Goal: Information Seeking & Learning: Learn about a topic

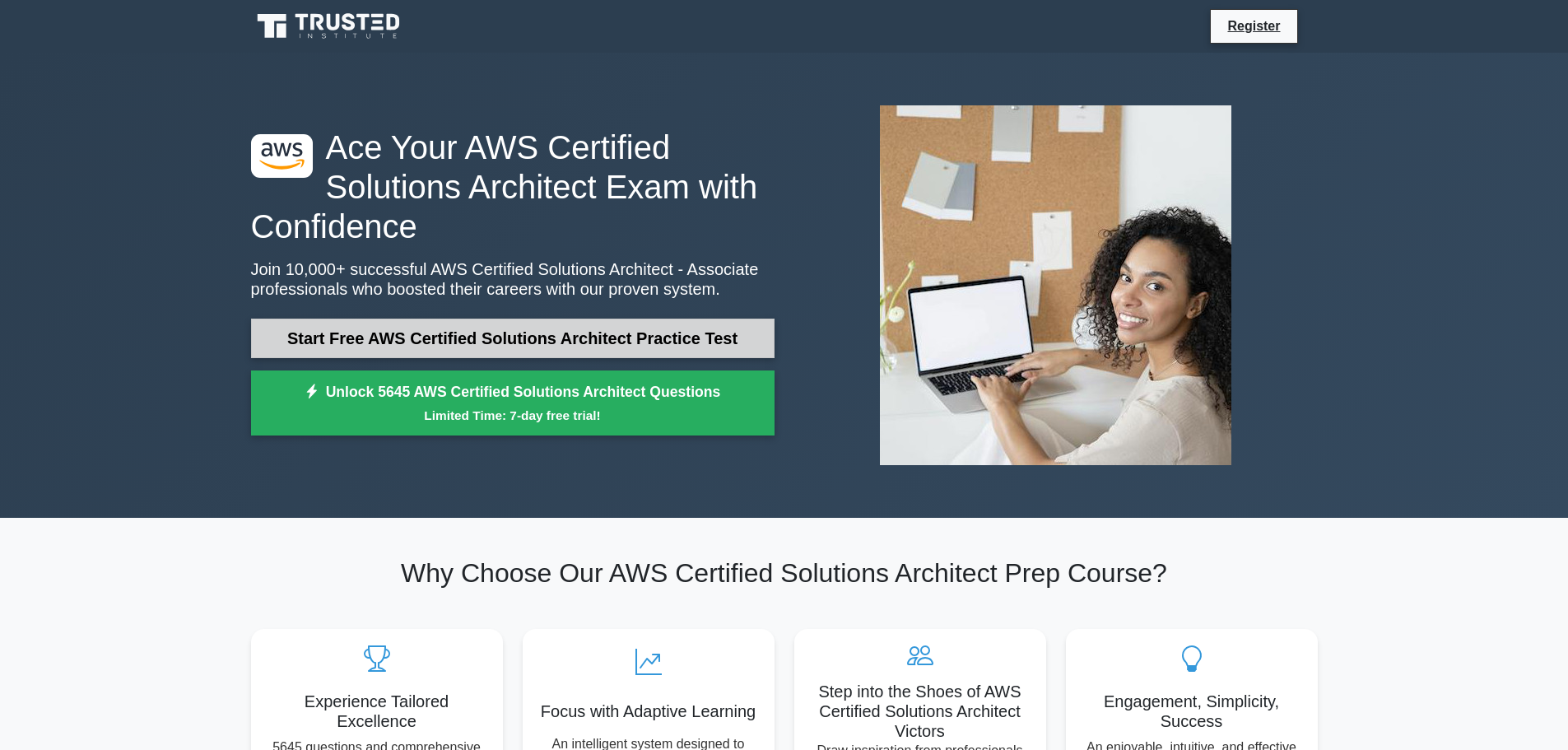
click at [470, 344] on link "Start Free AWS Certified Solutions Architect Practice Test" at bounding box center [512, 338] width 524 height 39
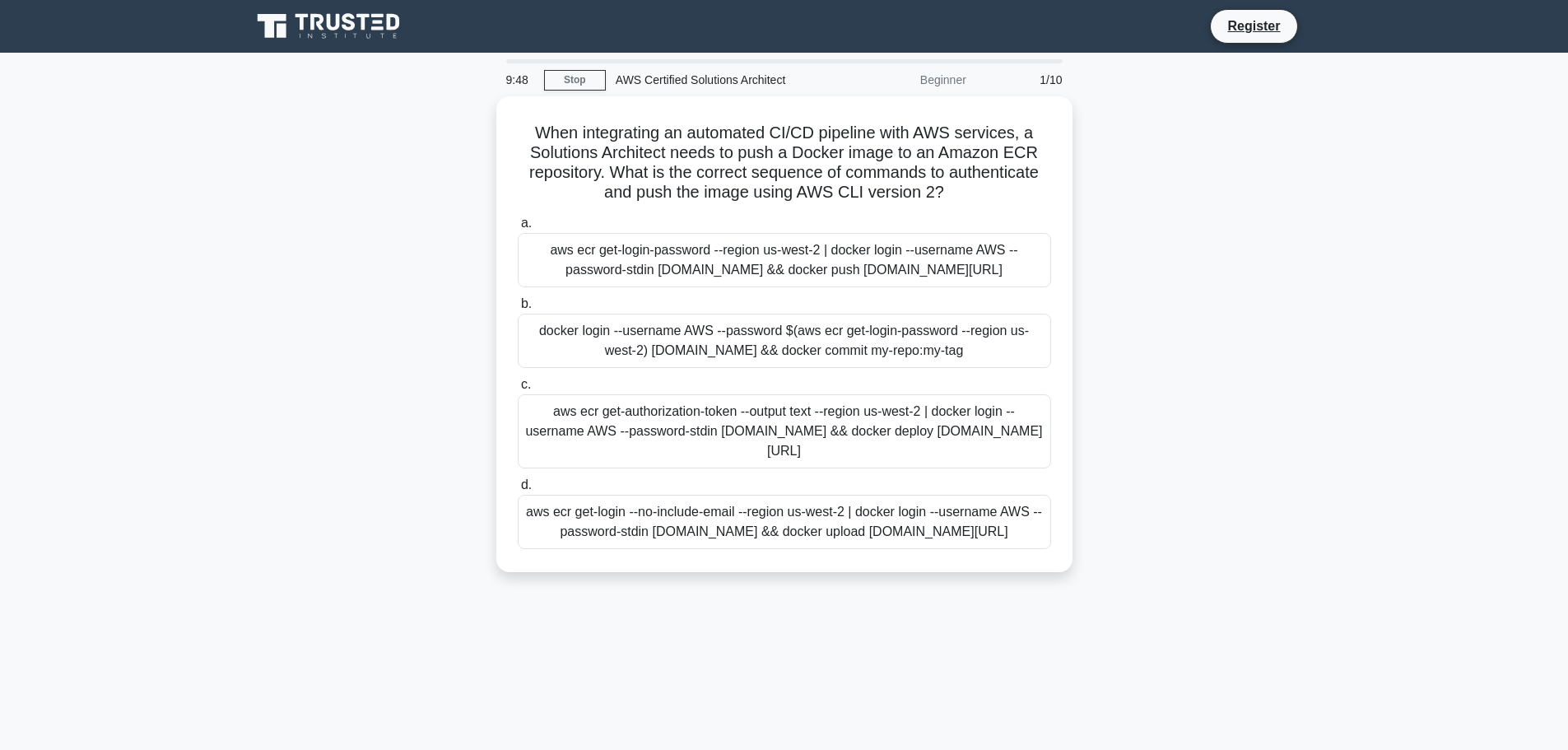
drag, startPoint x: 0, startPoint y: 0, endPoint x: 392, endPoint y: 310, distance: 499.8
click at [392, 310] on div "When integrating an automated CI/CD pipeline with AWS services, a Solutions Arc…" at bounding box center [784, 344] width 1086 height 495
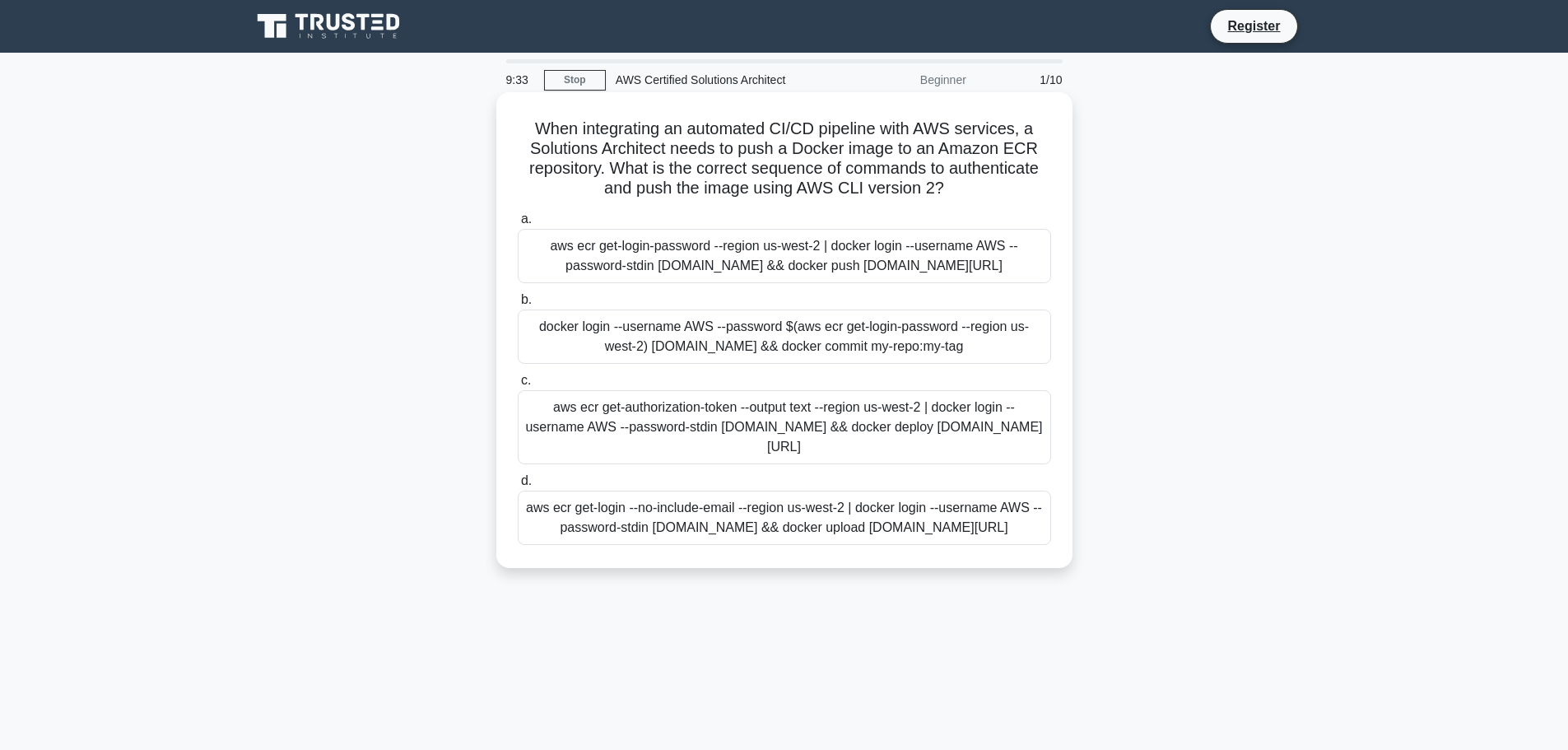
click at [792, 450] on div "aws ecr get-authorization-token --output text --region us-west-2 | docker login…" at bounding box center [784, 427] width 533 height 74
click at [518, 386] on input "c. aws ecr get-authorization-token --output text --region us-west-2 | docker lo…" at bounding box center [518, 381] width 0 height 10
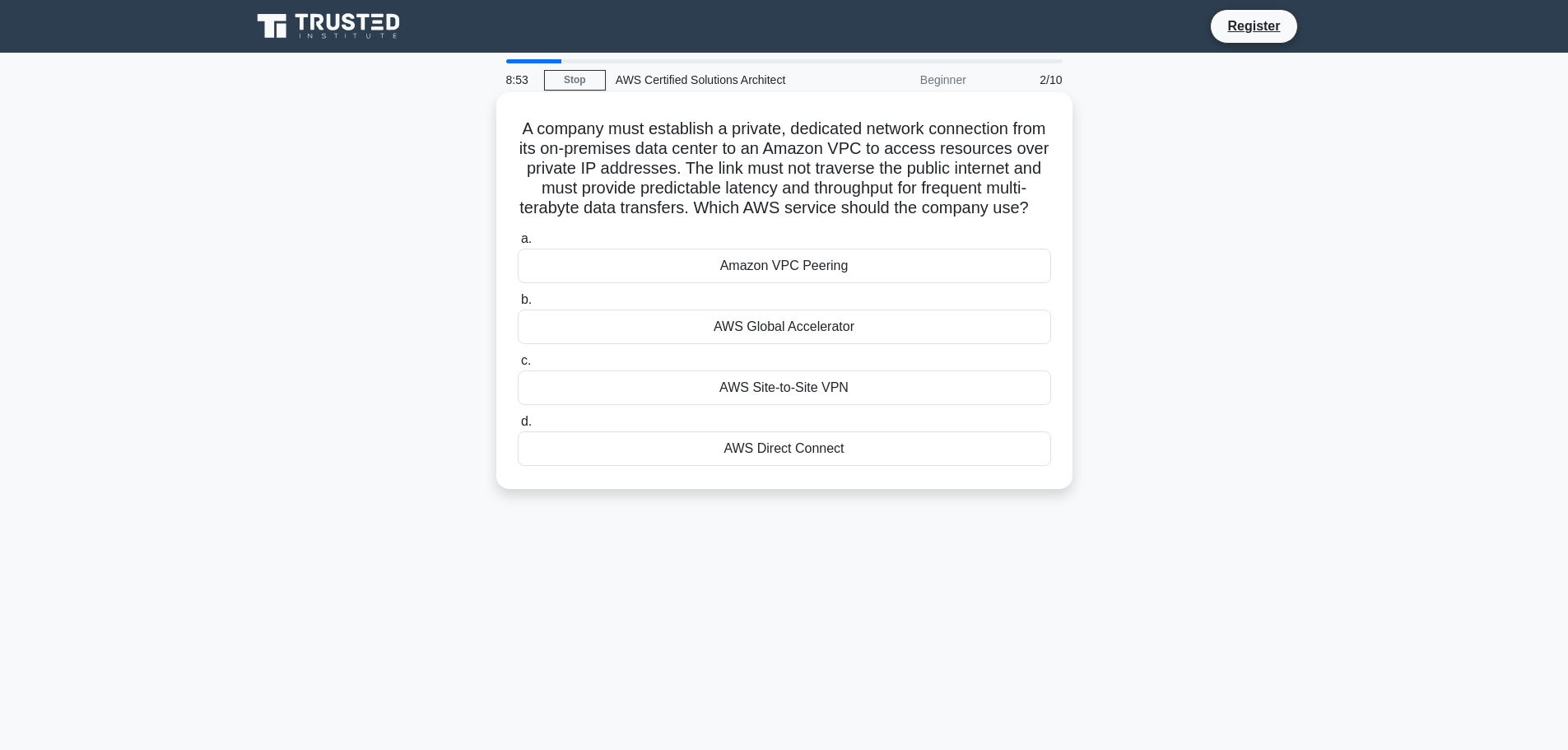
click at [817, 406] on div "AWS Site-to-Site VPN" at bounding box center [784, 388] width 533 height 35
click at [518, 366] on input "c. AWS Site-to-Site VPN" at bounding box center [518, 361] width 0 height 10
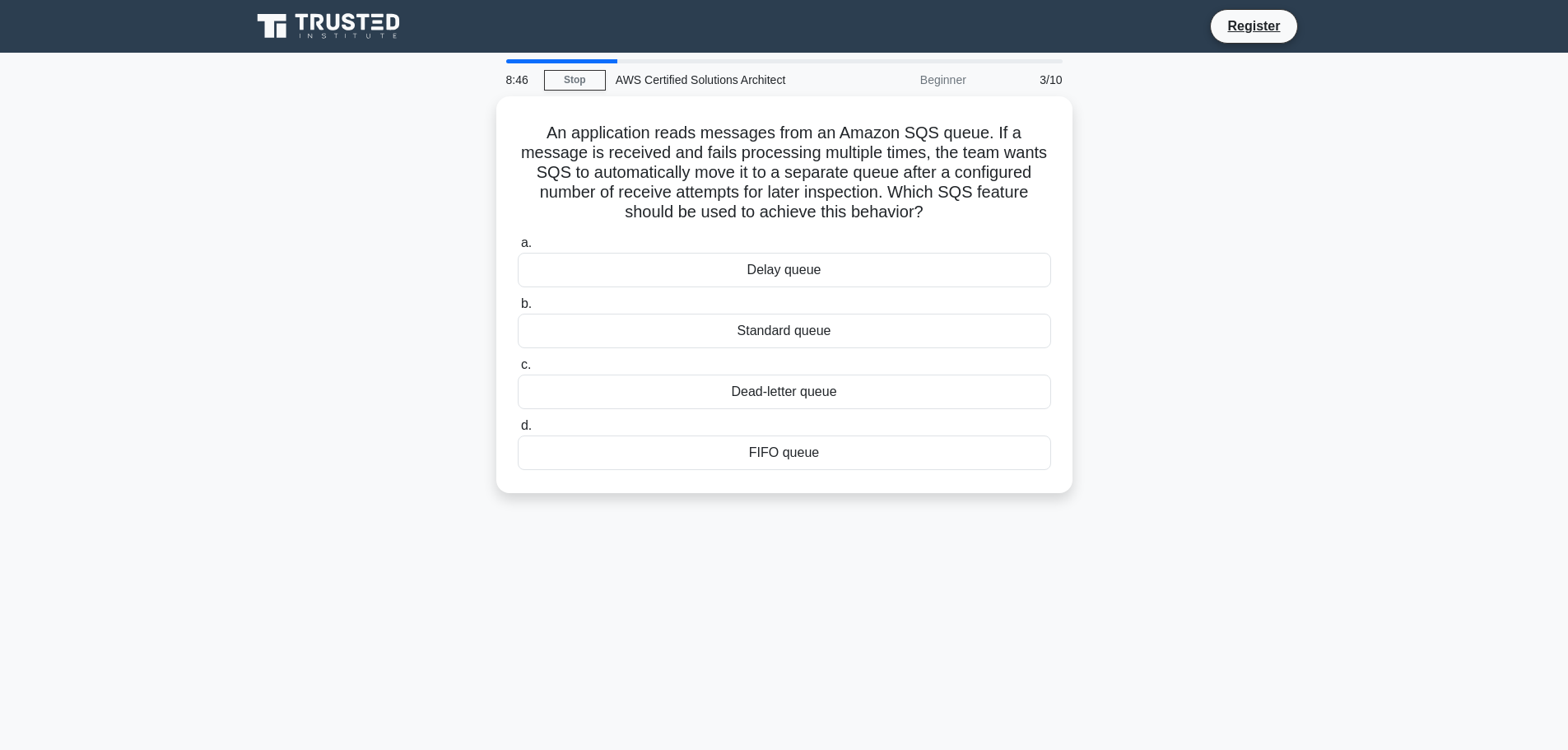
drag, startPoint x: 817, startPoint y: 410, endPoint x: 347, endPoint y: 403, distance: 470.1
click at [347, 405] on div "An application reads messages from an Amazon SQS queue. If a message is receive…" at bounding box center [784, 304] width 1086 height 417
click at [775, 267] on div "Delay queue" at bounding box center [784, 266] width 533 height 35
click at [518, 244] on input "a. Delay queue" at bounding box center [518, 239] width 0 height 10
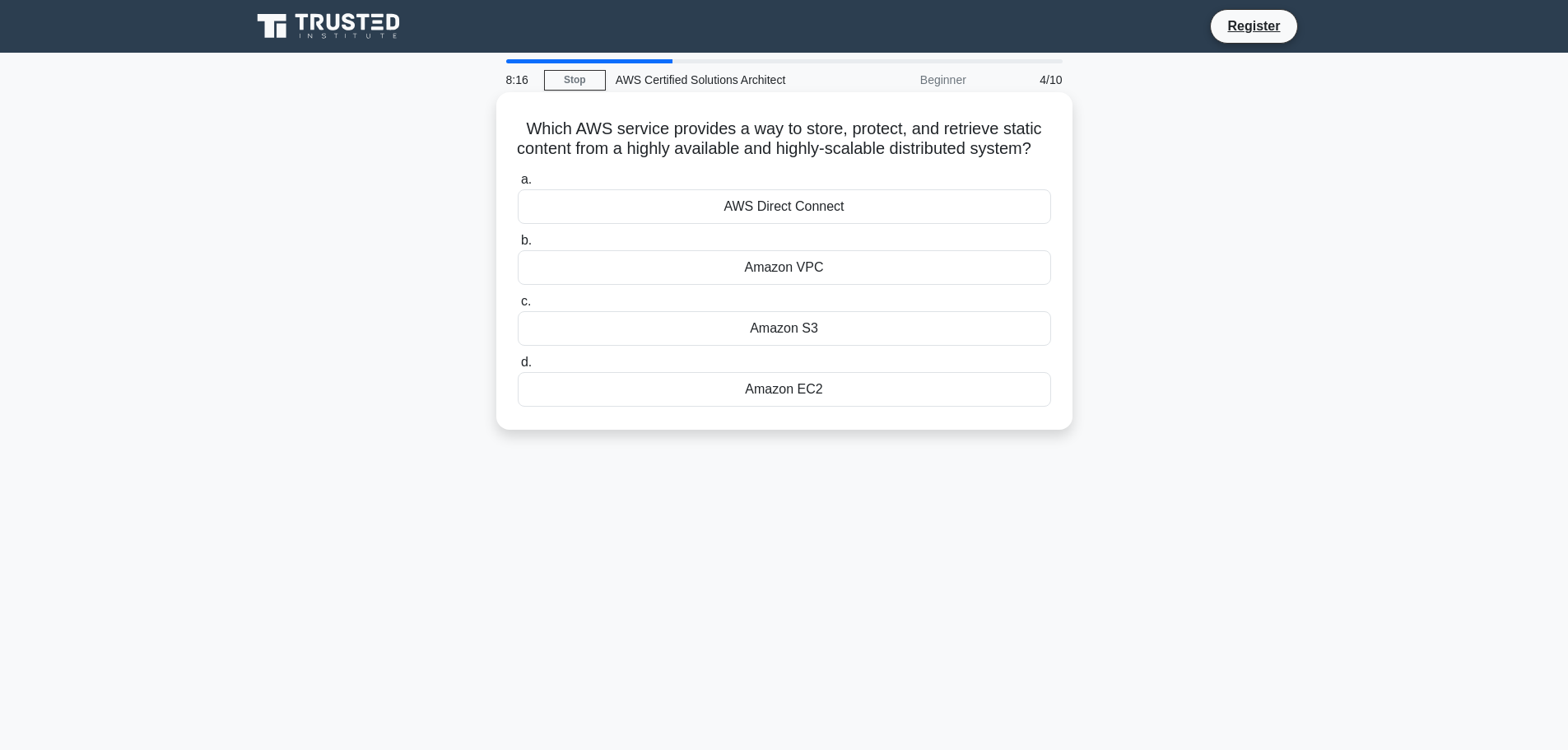
click at [790, 224] on div "AWS Direct Connect" at bounding box center [784, 207] width 533 height 35
click at [518, 185] on input "a. AWS Direct Connect" at bounding box center [518, 180] width 0 height 10
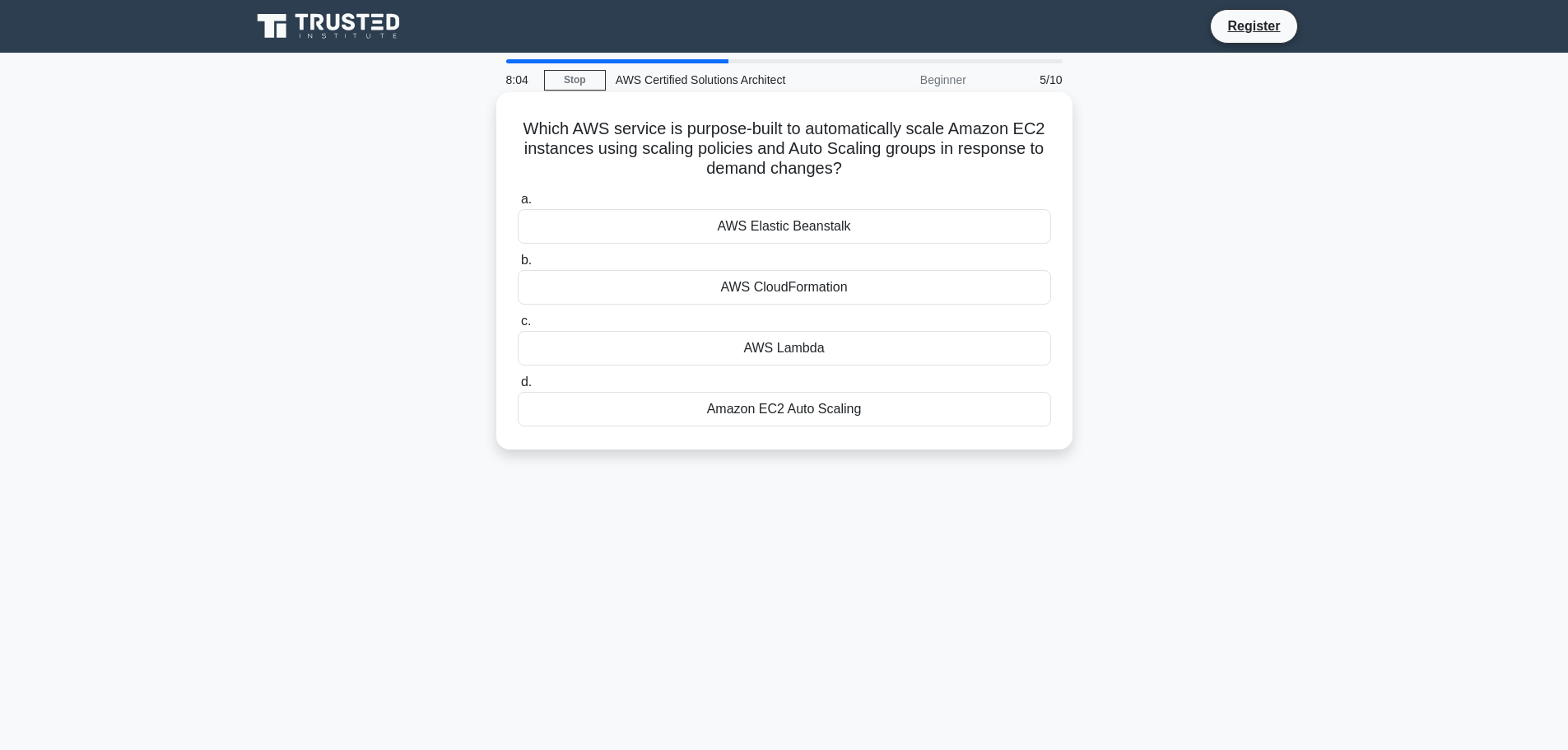
click at [922, 226] on div "AWS Elastic Beanstalk" at bounding box center [784, 227] width 533 height 35
click at [518, 205] on input "a. AWS Elastic Beanstalk" at bounding box center [518, 200] width 0 height 10
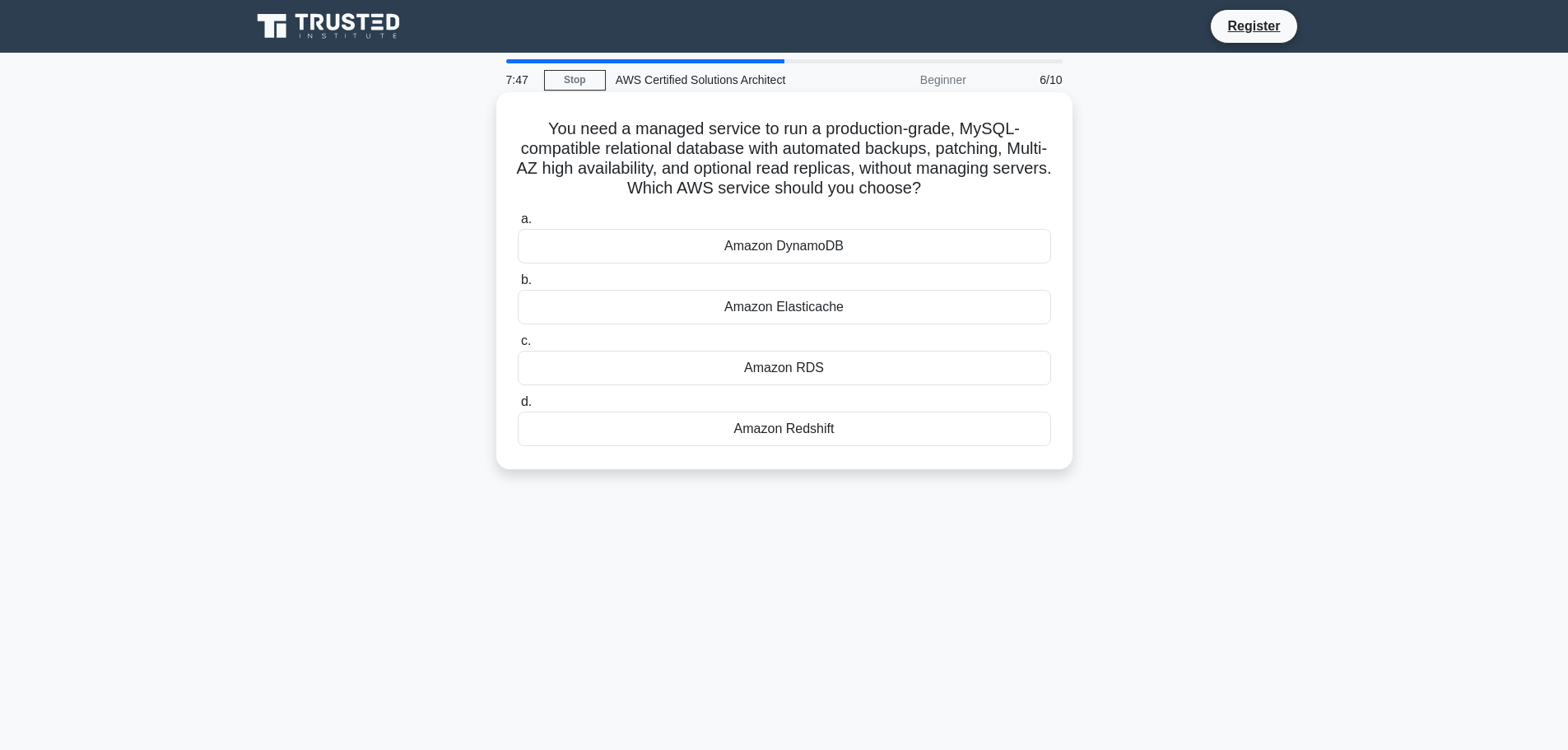
click at [905, 373] on div "Amazon RDS" at bounding box center [784, 368] width 533 height 35
click at [518, 347] on input "c. Amazon RDS" at bounding box center [518, 341] width 0 height 10
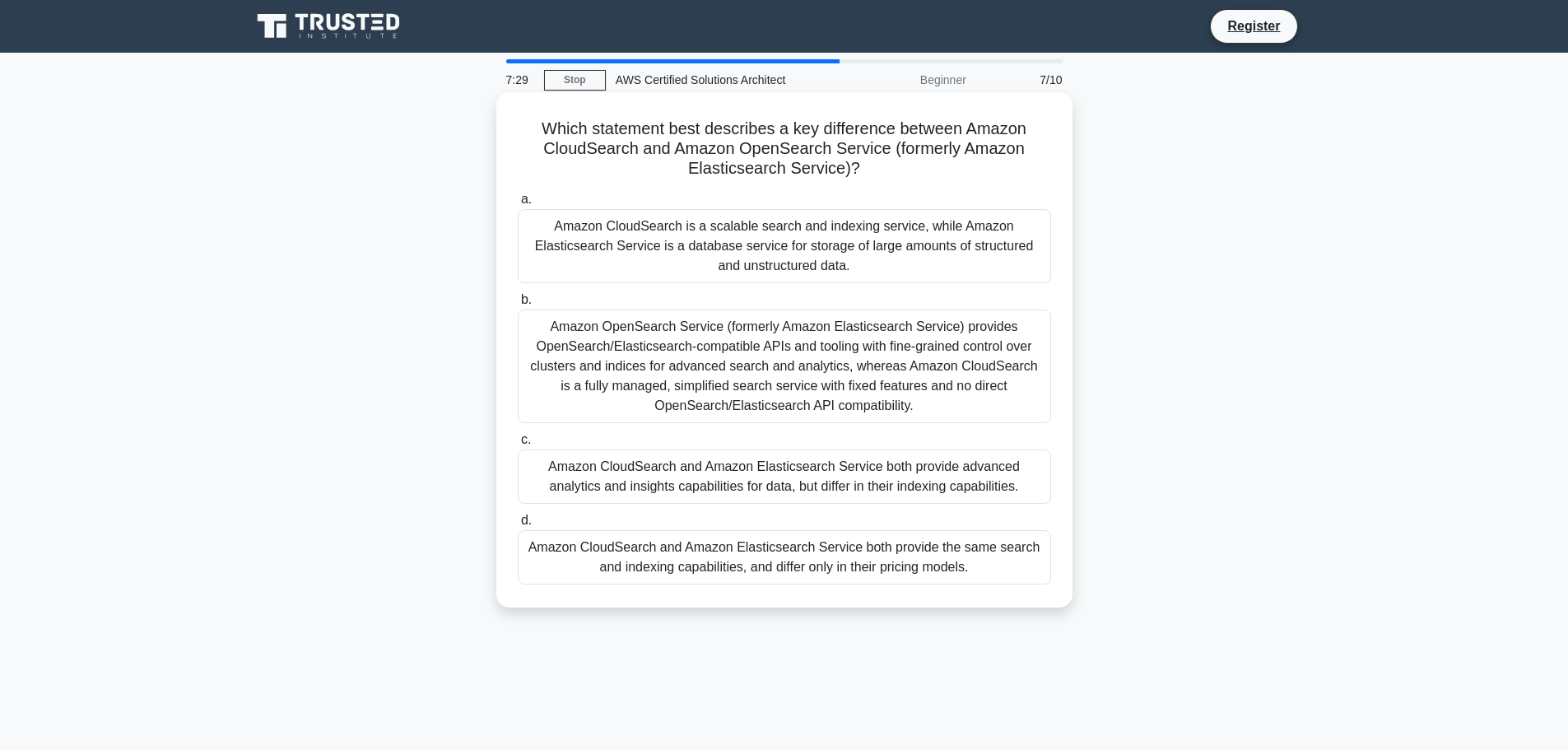
click at [761, 354] on div "Amazon OpenSearch Service (formerly Amazon Elasticsearch Service) provides Open…" at bounding box center [784, 366] width 533 height 113
click at [518, 305] on input "b. Amazon OpenSearch Service (formerly Amazon Elasticsearch Service) provides O…" at bounding box center [518, 300] width 0 height 10
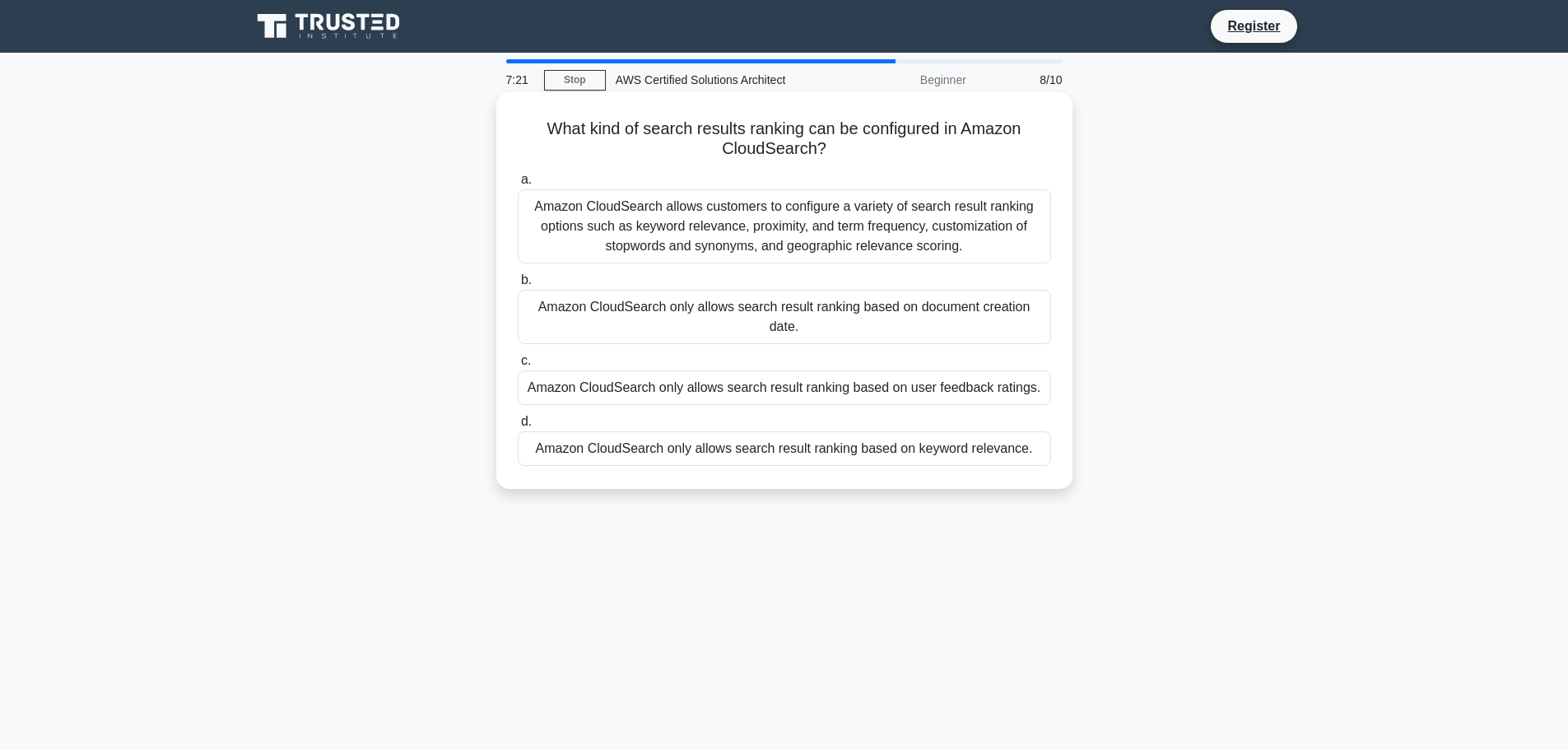
drag, startPoint x: 749, startPoint y: 332, endPoint x: 779, endPoint y: 242, distance: 94.9
click at [779, 242] on div "a. Amazon CloudSearch allows customers to configure a variety of search result …" at bounding box center [784, 317] width 553 height 303
click at [601, 404] on div "Amazon CloudSearch only allows search result ranking based on user feedback rat…" at bounding box center [784, 388] width 533 height 35
click at [518, 366] on input "c. Amazon CloudSearch only allows search result ranking based on user feedback …" at bounding box center [518, 361] width 0 height 10
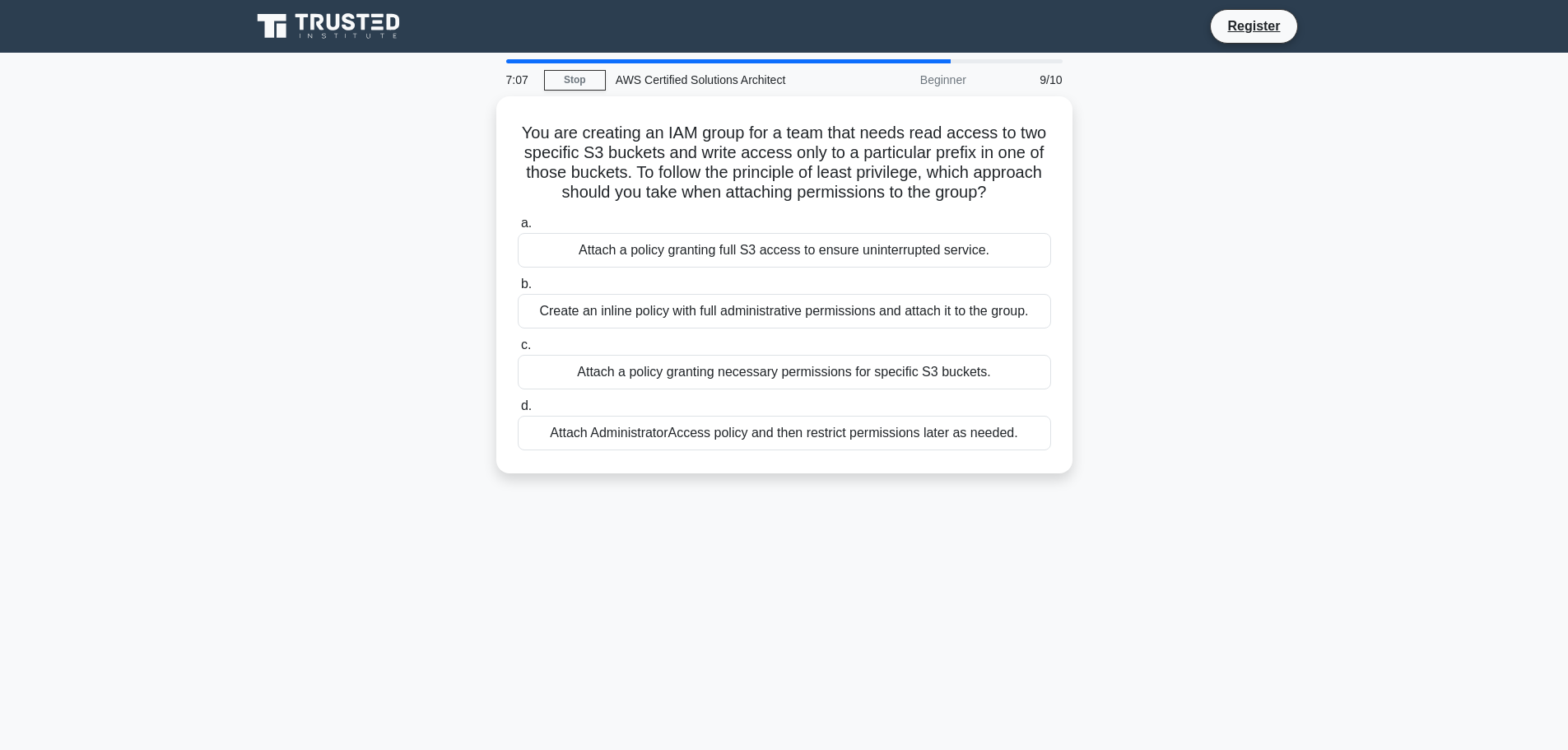
drag, startPoint x: 687, startPoint y: 397, endPoint x: 311, endPoint y: 303, distance: 387.6
click at [315, 308] on div "You are creating an IAM group for a team that needs read access to two specific…" at bounding box center [784, 294] width 1086 height 397
click at [309, 302] on div "You are creating an IAM group for a team that needs read access to two specific…" at bounding box center [784, 294] width 1086 height 397
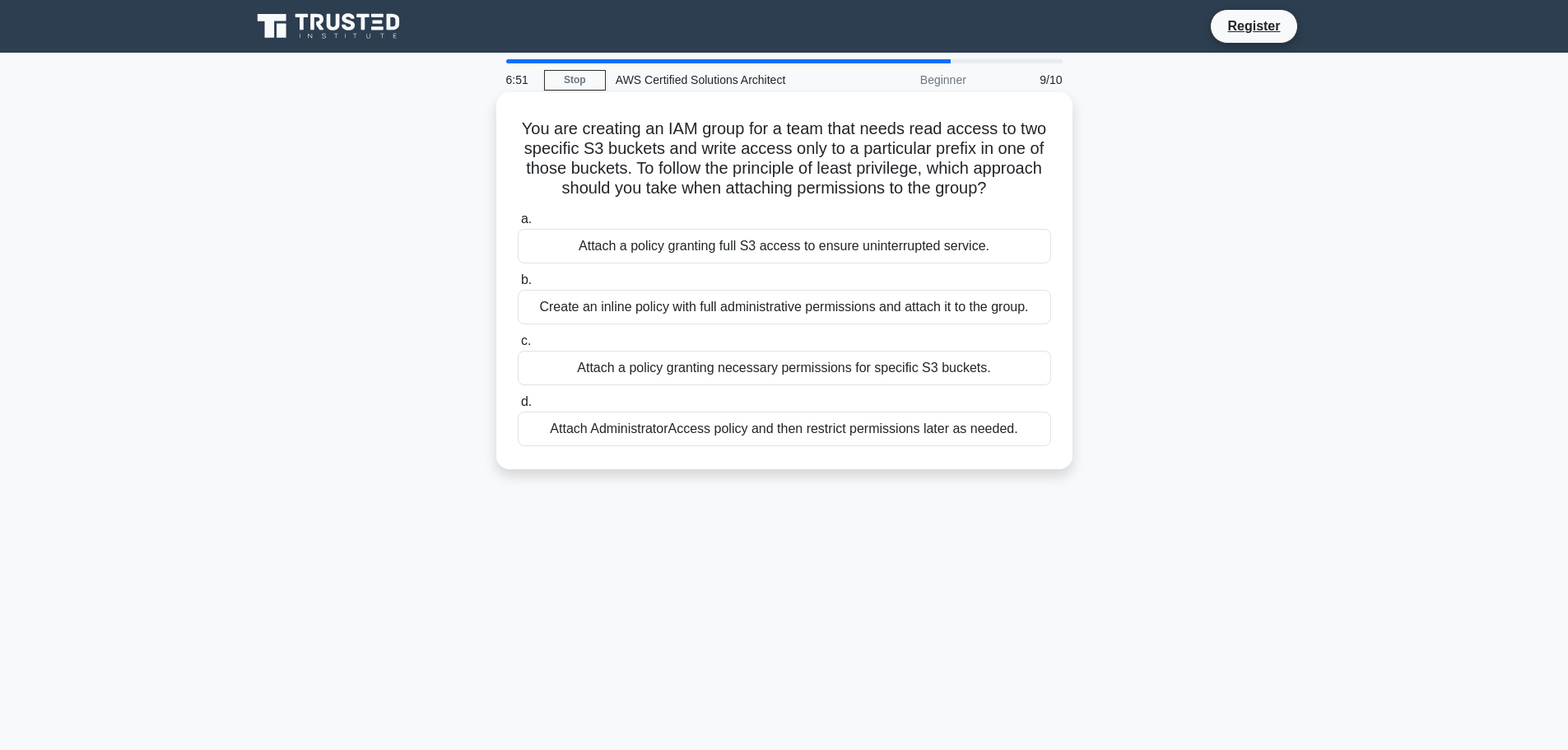
click at [918, 365] on div "Attach a policy granting necessary permissions for specific S3 buckets." at bounding box center [784, 368] width 533 height 35
click at [518, 347] on input "c. Attach a policy granting necessary permissions for specific S3 buckets." at bounding box center [518, 341] width 0 height 10
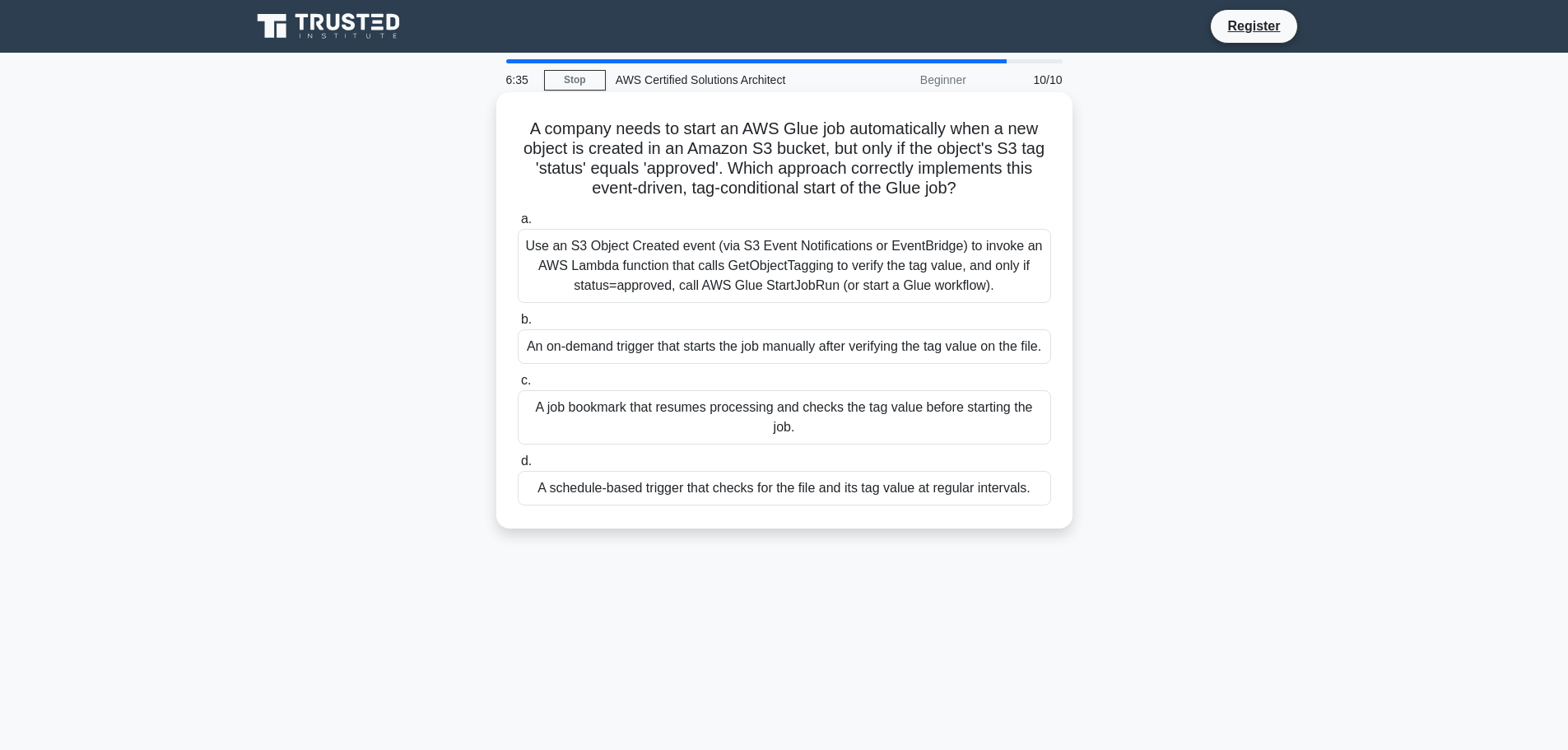
click at [933, 359] on div "An on-demand trigger that starts the job manually after verifying the tag value…" at bounding box center [784, 347] width 533 height 35
click at [518, 325] on input "b. An on-demand trigger that starts the job manually after verifying the tag va…" at bounding box center [518, 320] width 0 height 10
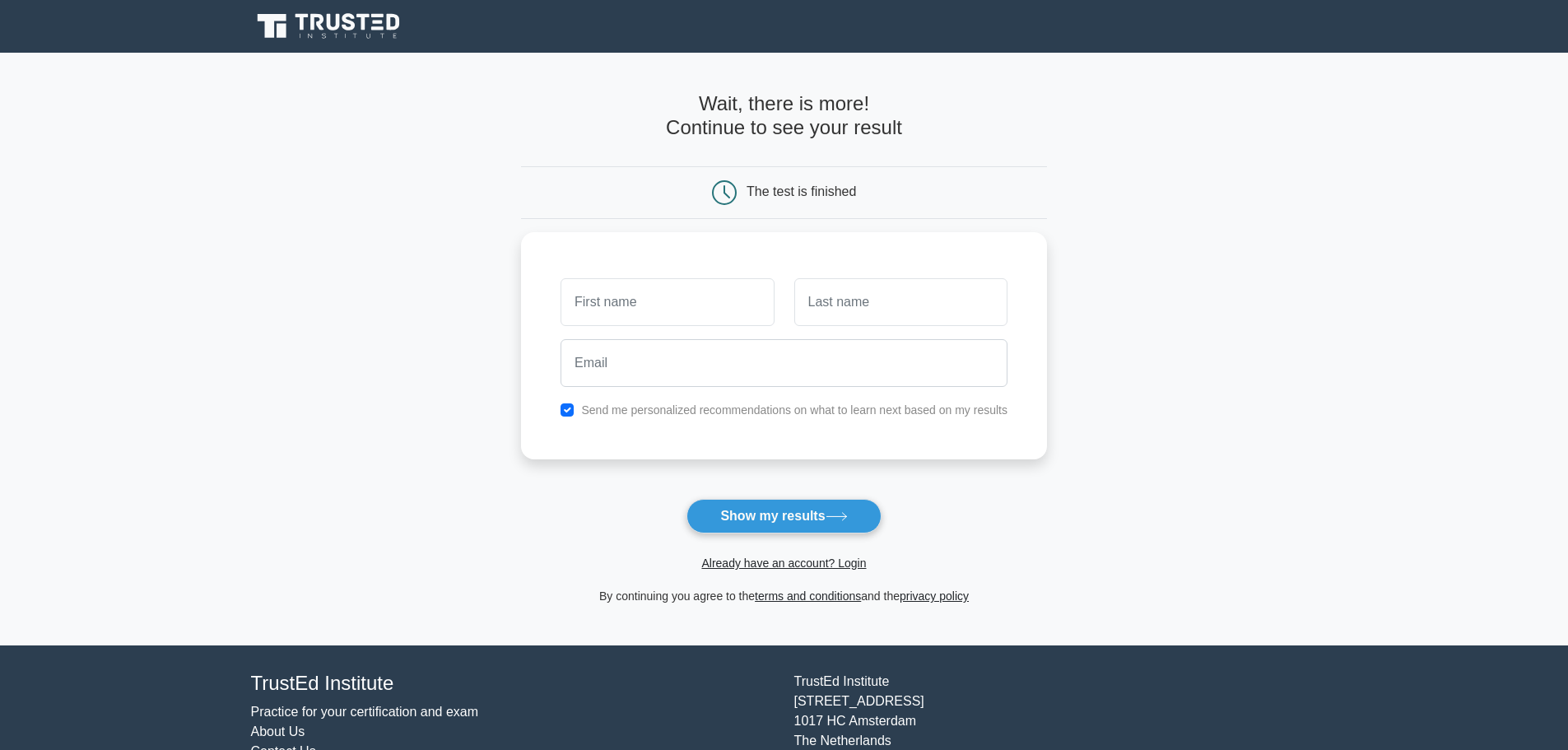
click at [418, 302] on main "Wait, there is more! Continue to see your result The test is finished and the" at bounding box center [784, 349] width 1568 height 593
click at [808, 522] on button "Show my results" at bounding box center [783, 516] width 194 height 35
click at [564, 406] on input "checkbox" at bounding box center [567, 406] width 13 height 13
checkbox input "false"
click at [436, 408] on main "Wait, there is more! Continue to see your result The test is finished and the" at bounding box center [784, 349] width 1568 height 593
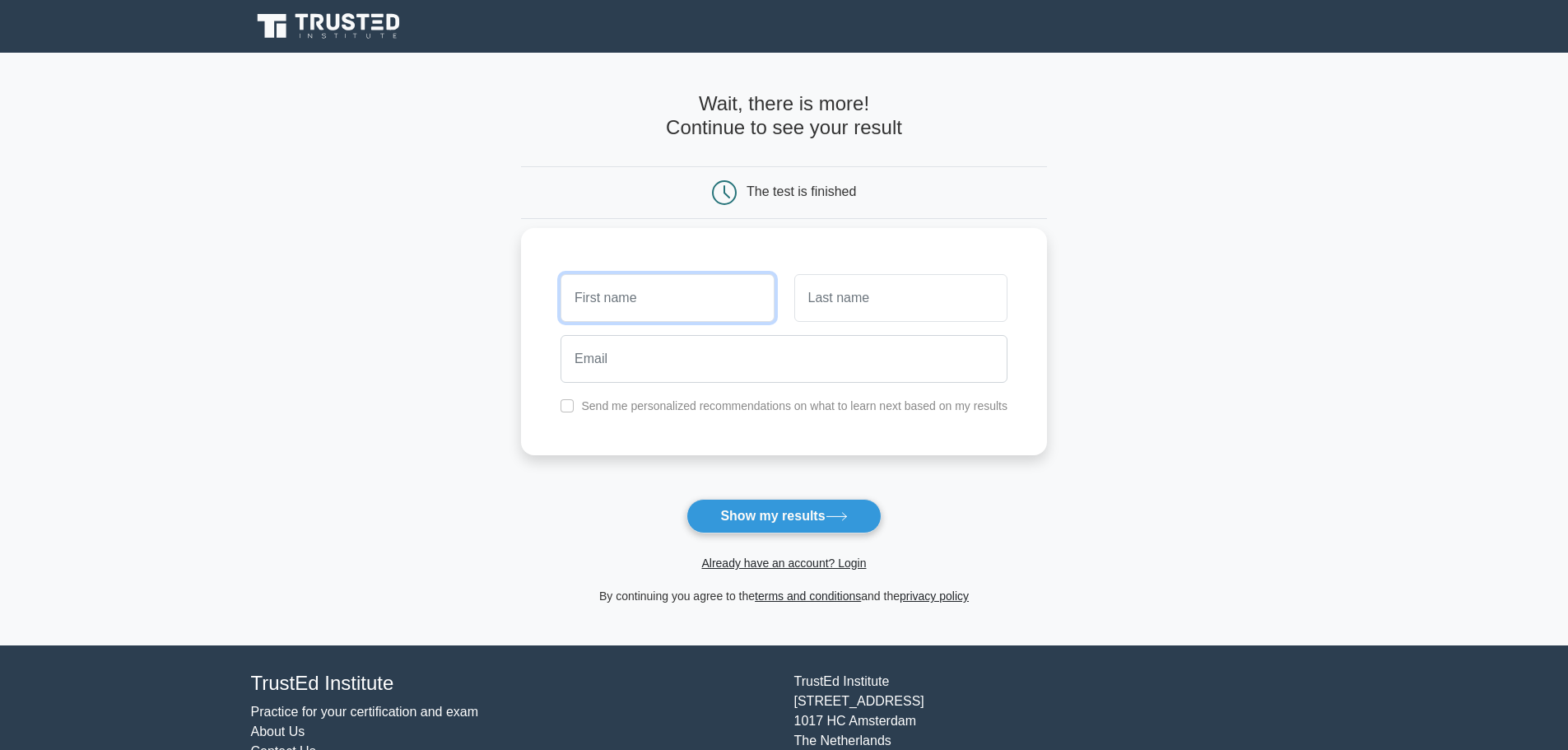
click at [675, 306] on input "text" at bounding box center [667, 297] width 214 height 48
type input "John"
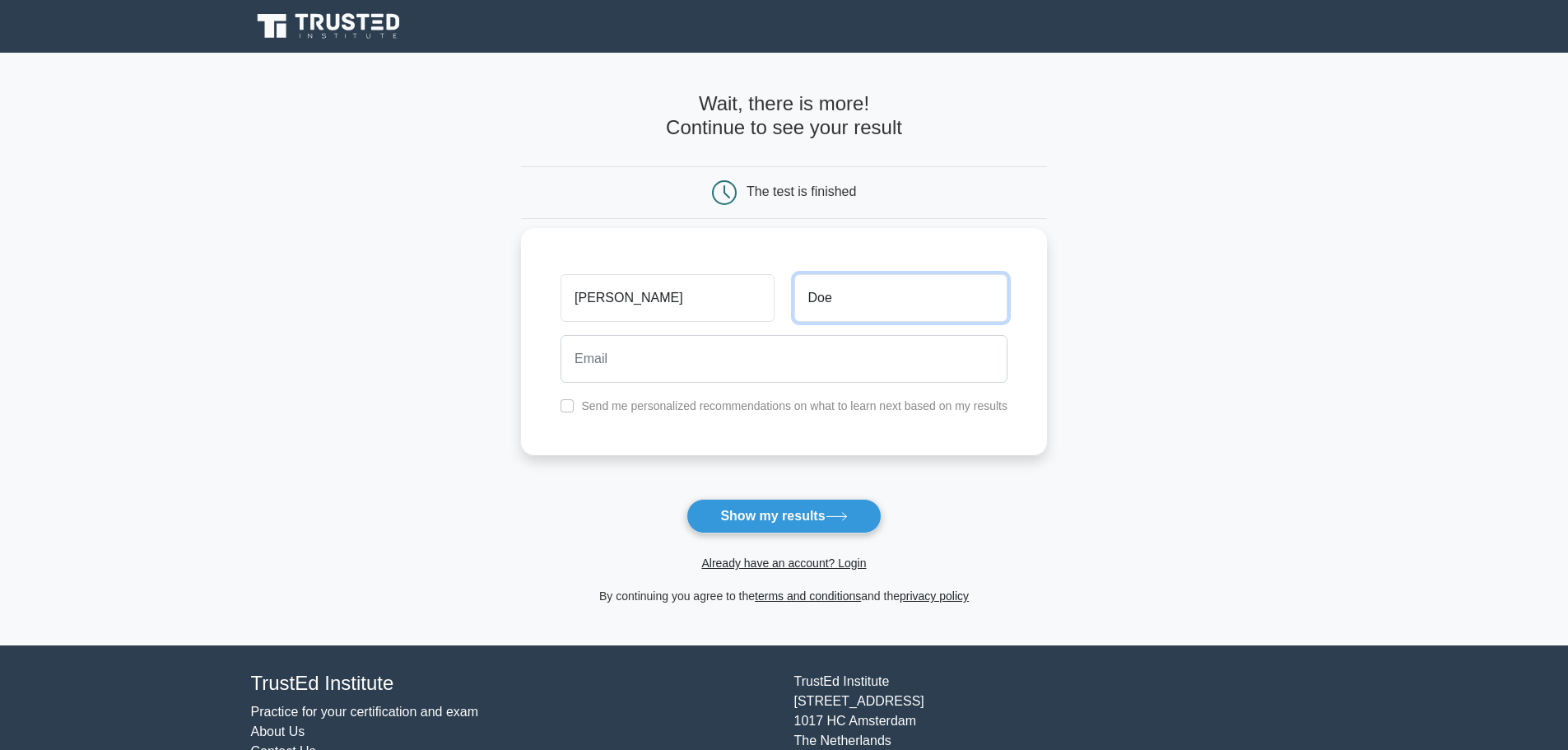
type input "Doe"
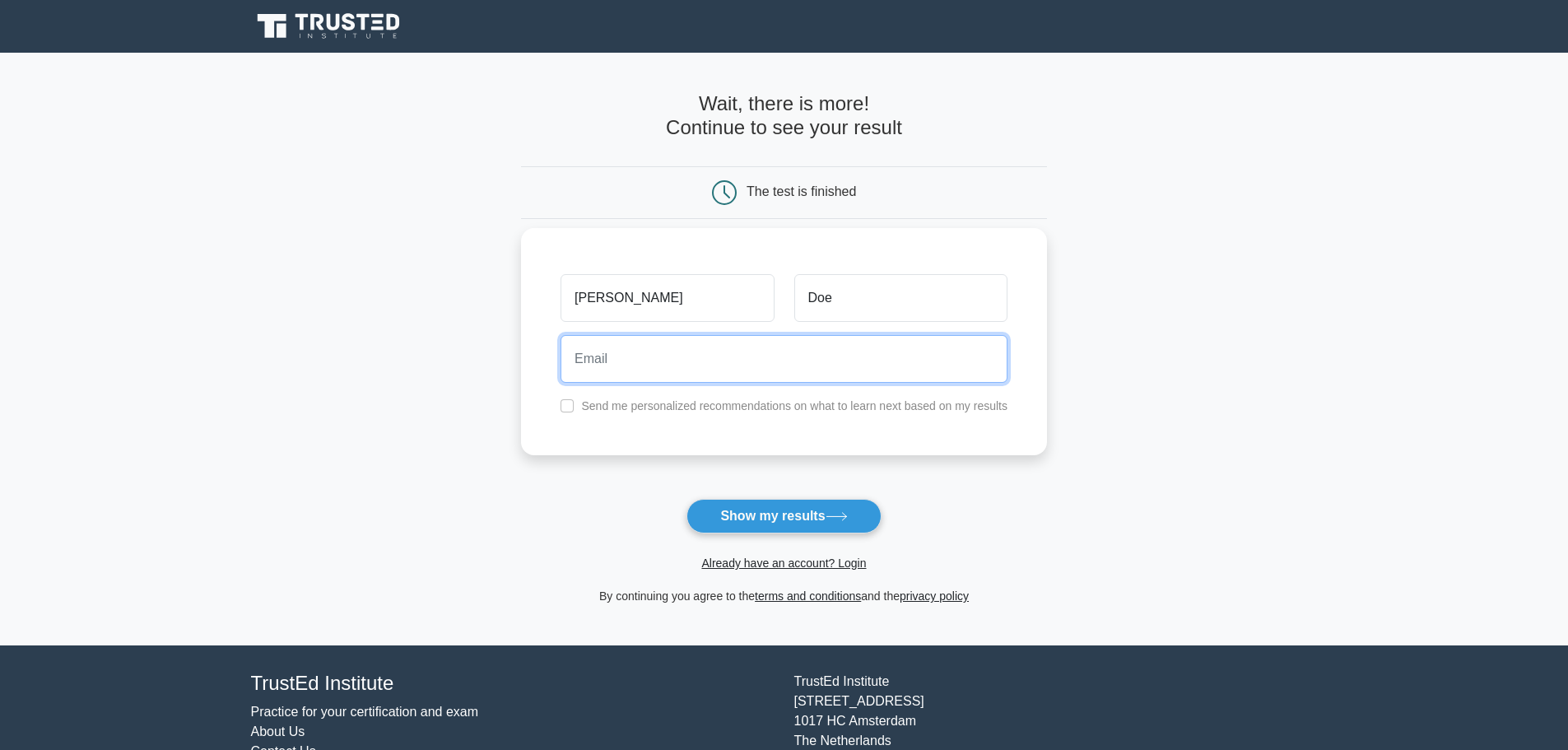
paste input "cregroisoxuxoi-8793@yopmail.com"
type input "cregroisoxuxoi-8793@yopmail.com"
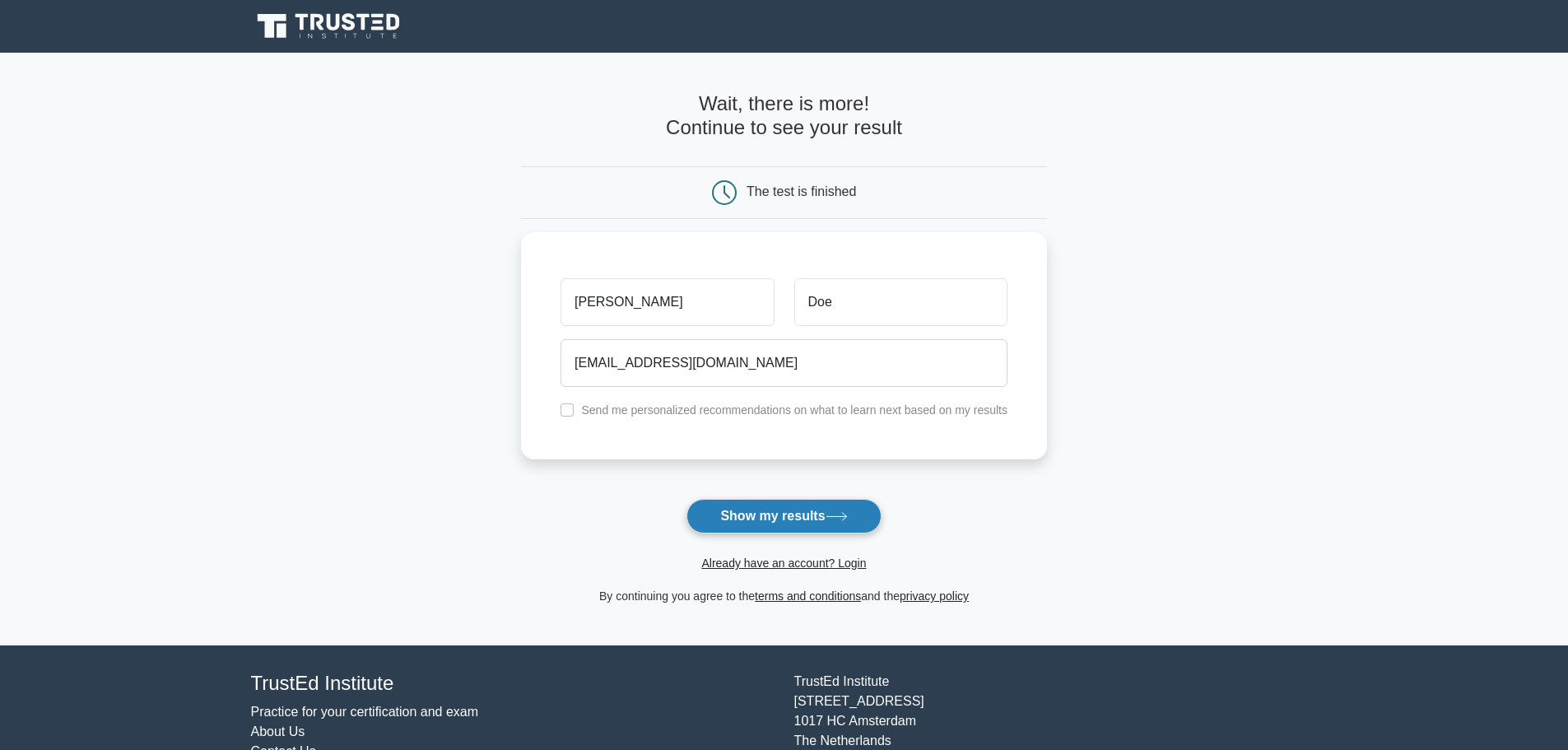
click at [788, 520] on button "Show my results" at bounding box center [783, 516] width 194 height 35
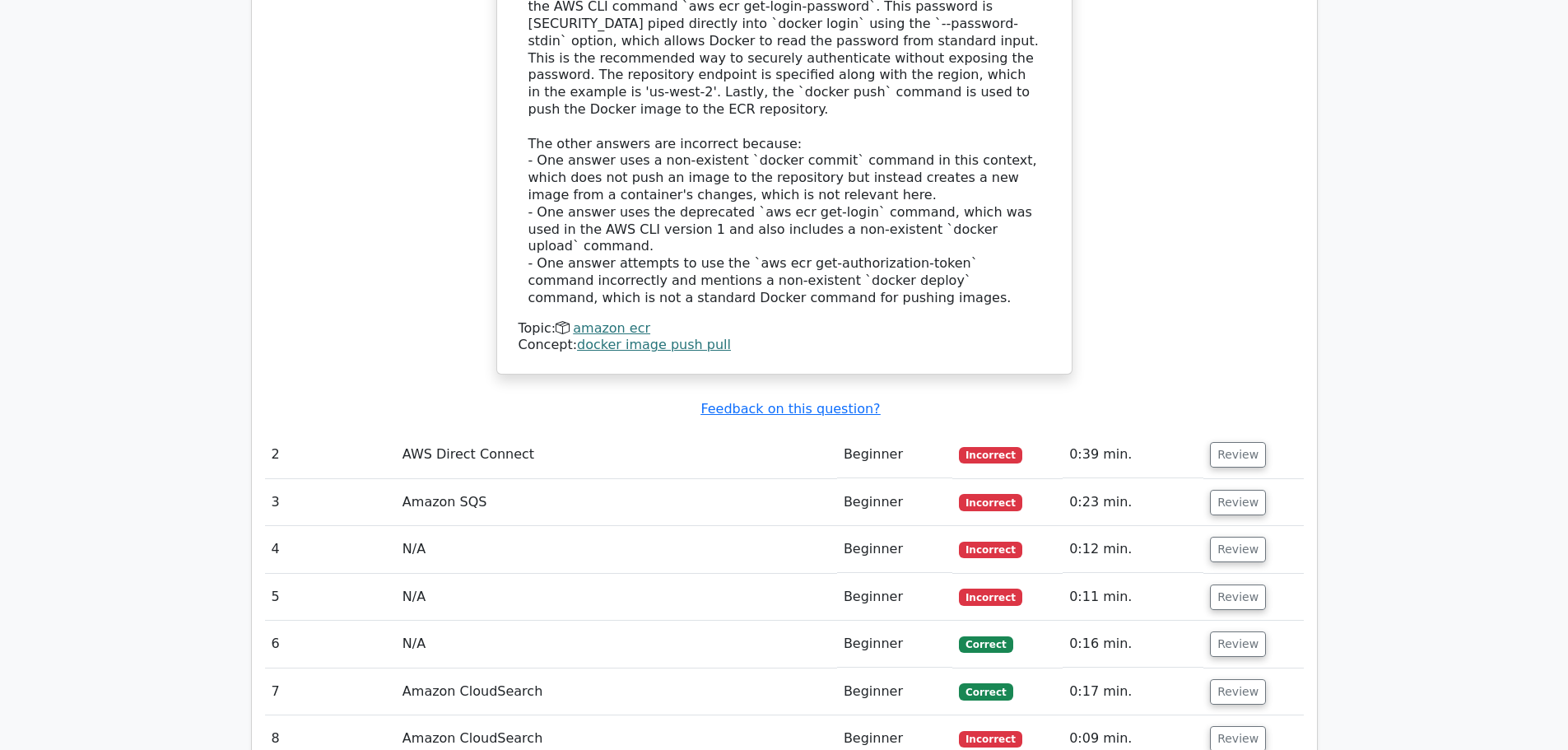
scroll to position [2158, 0]
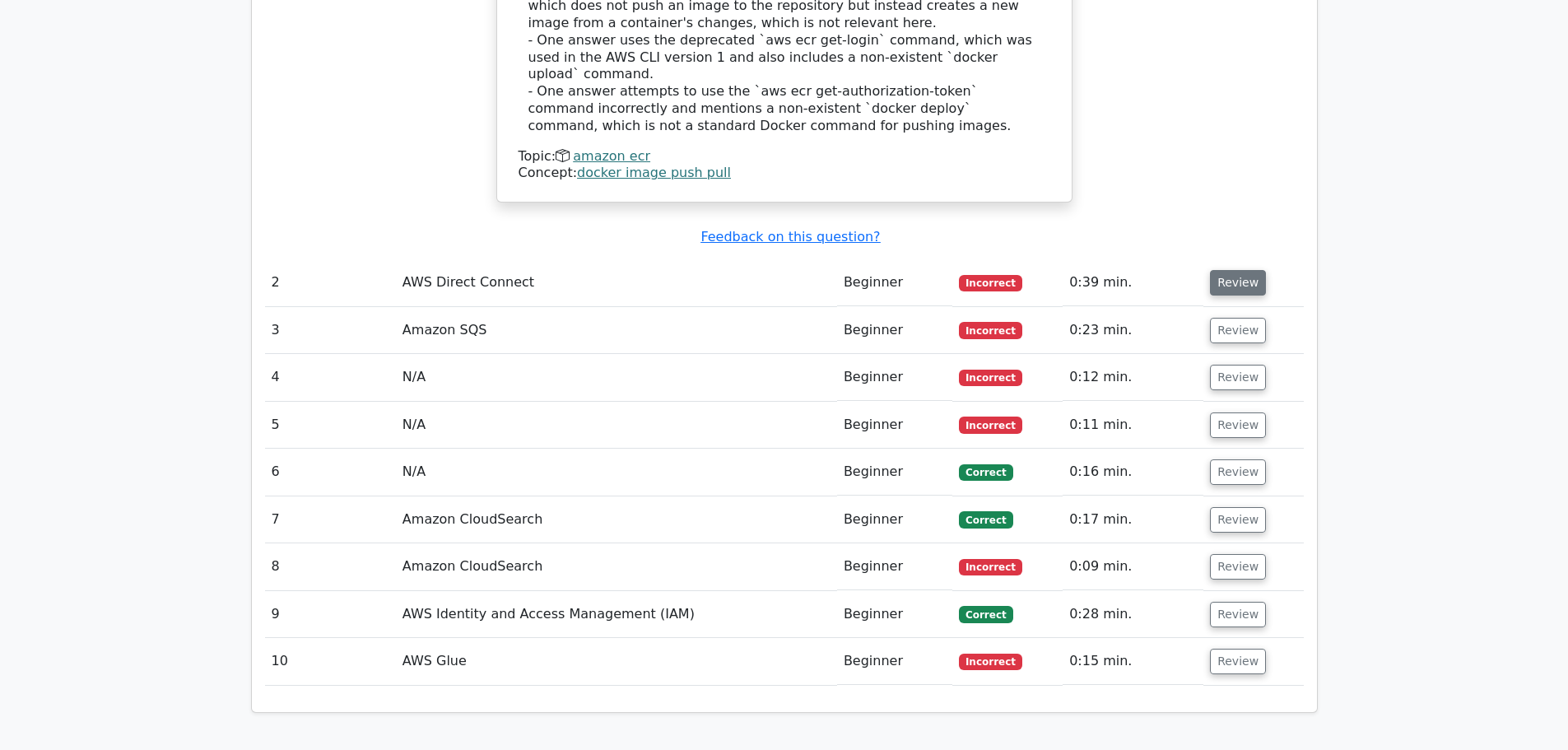
click at [1236, 270] on button "Review" at bounding box center [1238, 283] width 56 height 25
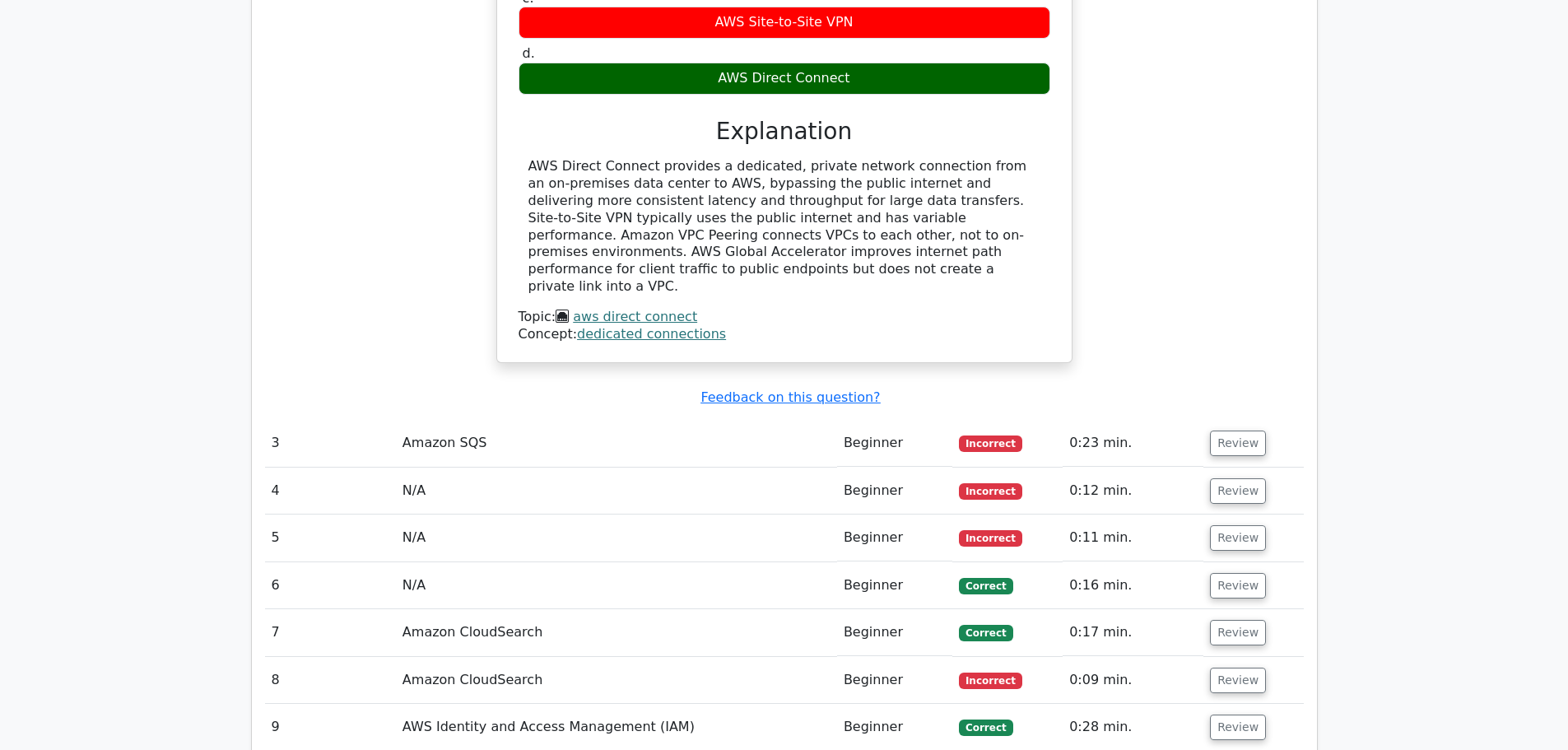
scroll to position [2743, 0]
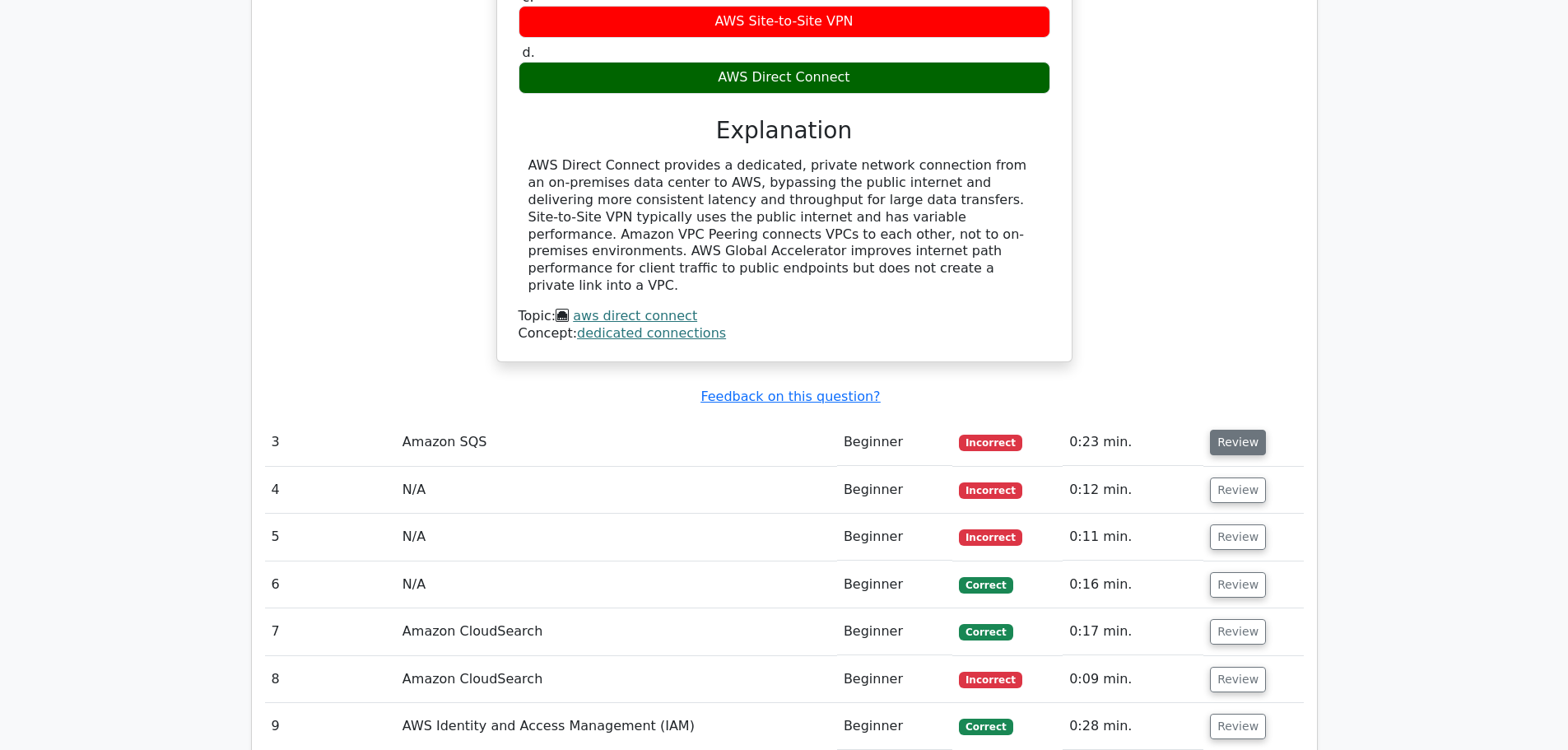
click at [1238, 430] on button "Review" at bounding box center [1238, 442] width 56 height 25
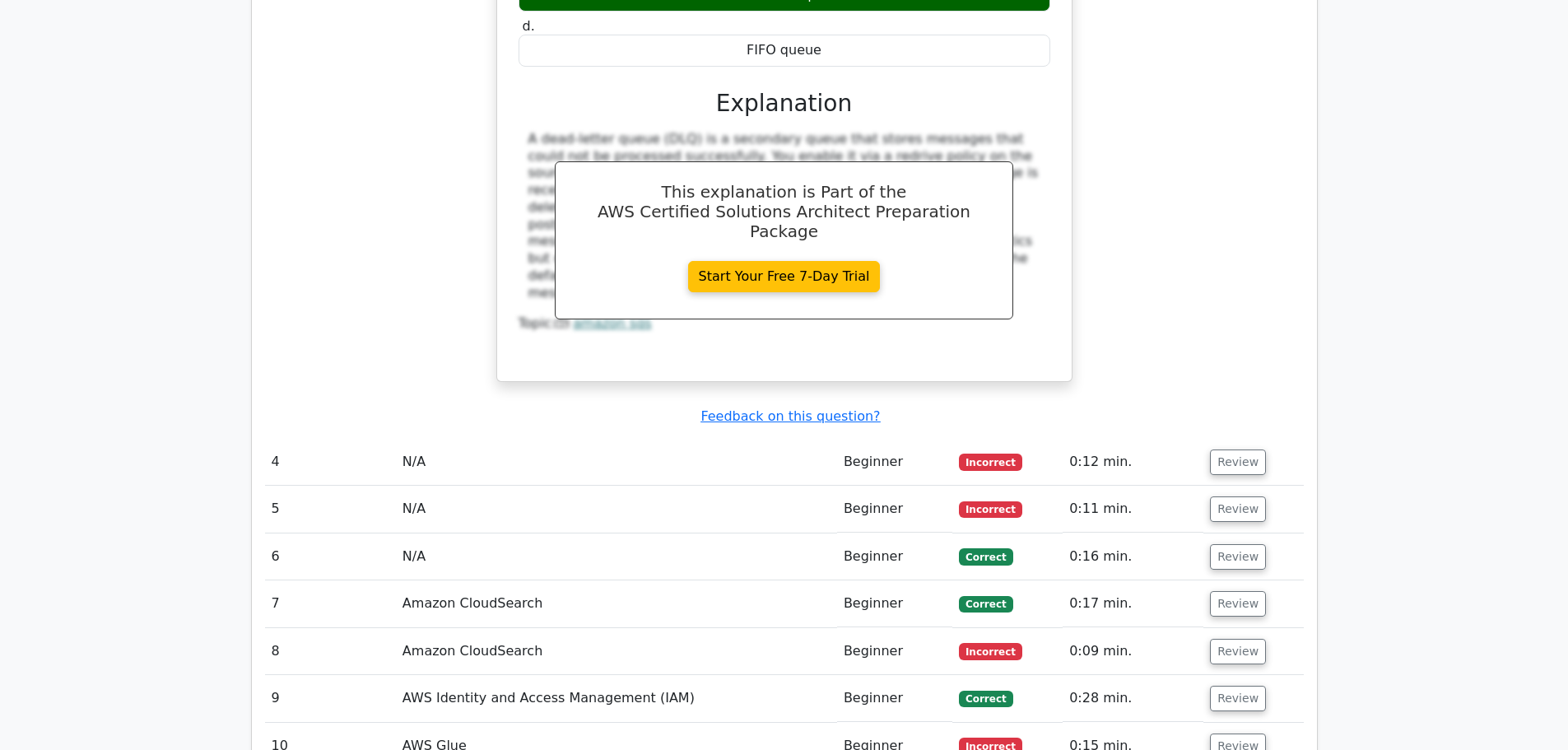
scroll to position [3515, 0]
click at [1227, 449] on button "Review" at bounding box center [1238, 461] width 56 height 25
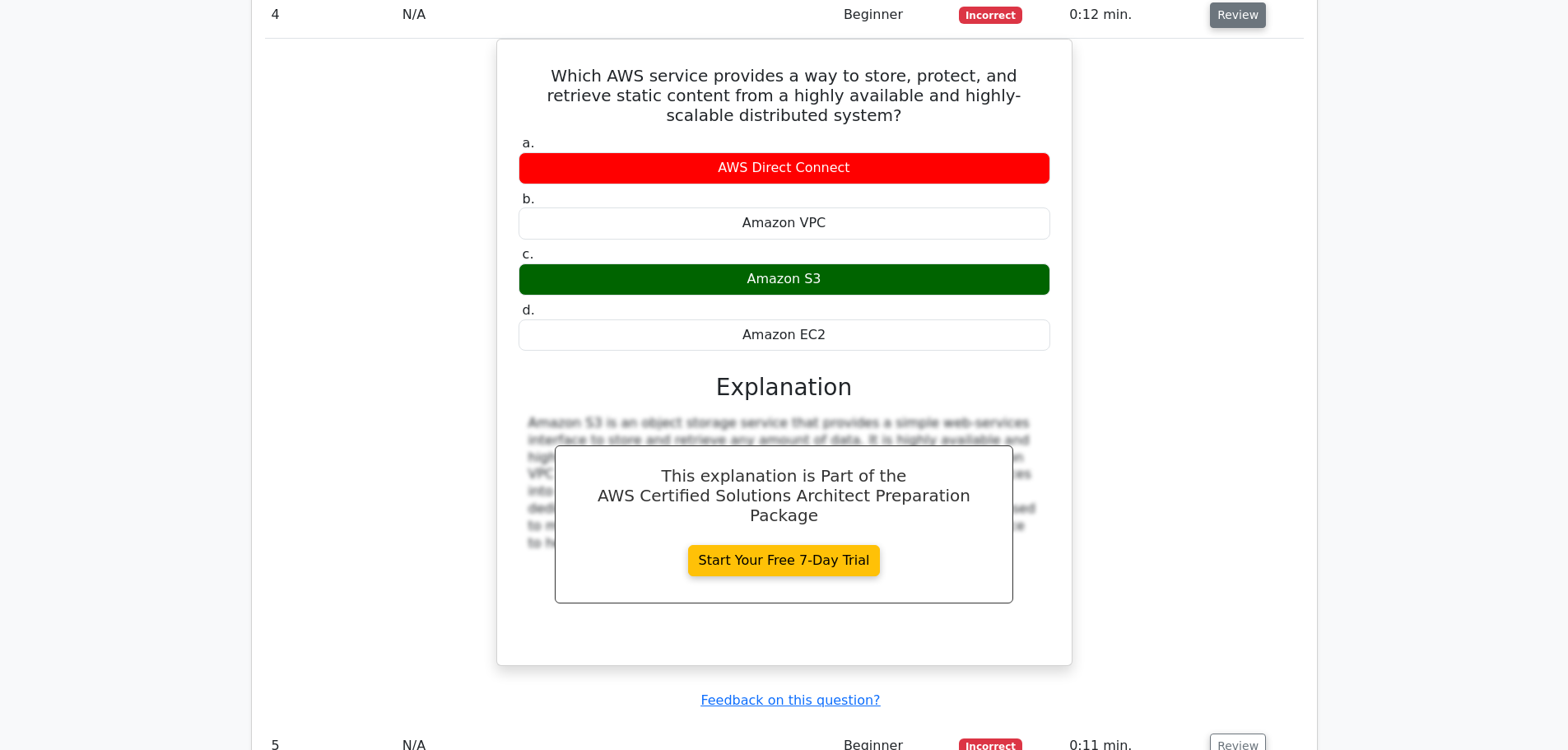
scroll to position [3962, 0]
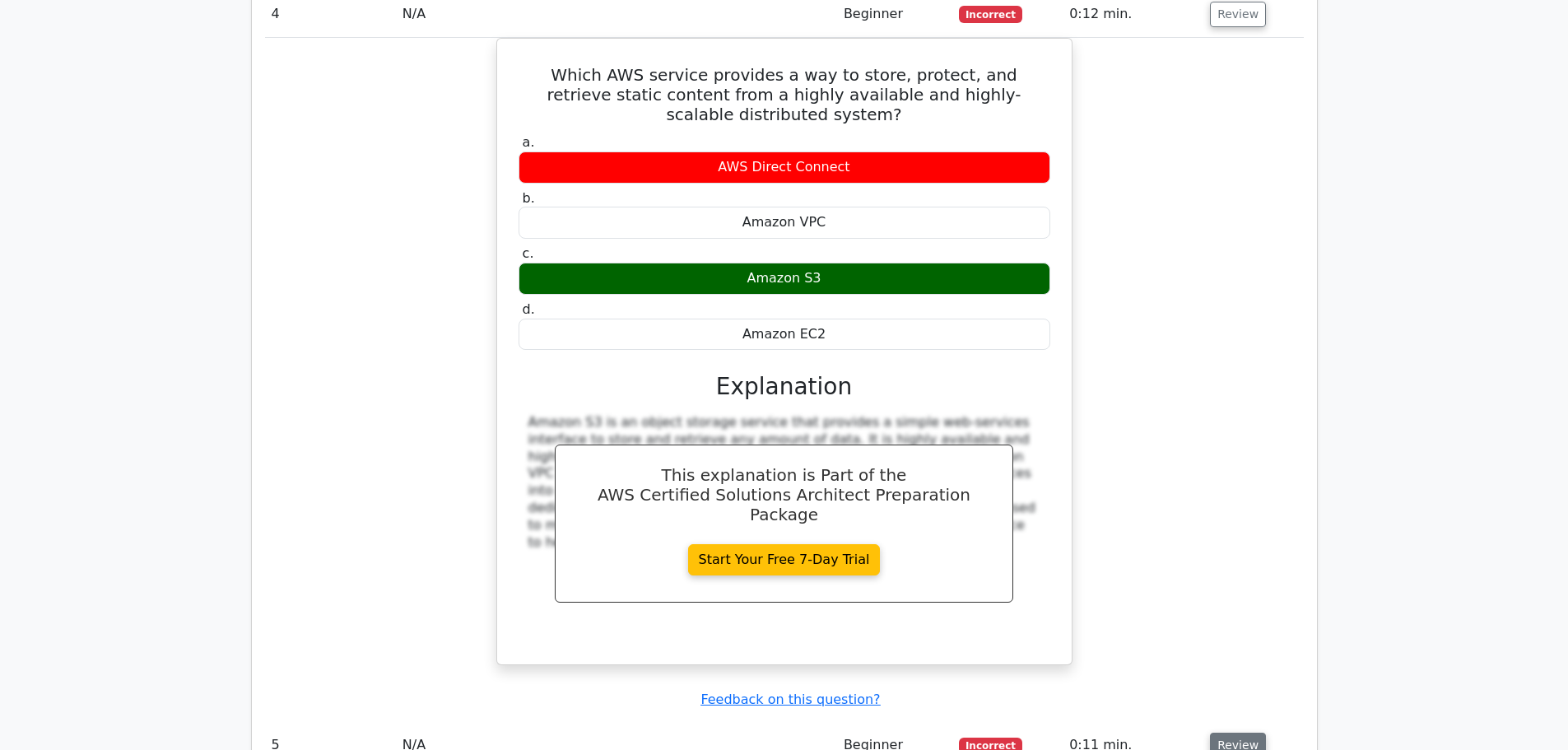
click at [1240, 733] on button "Review" at bounding box center [1238, 745] width 56 height 25
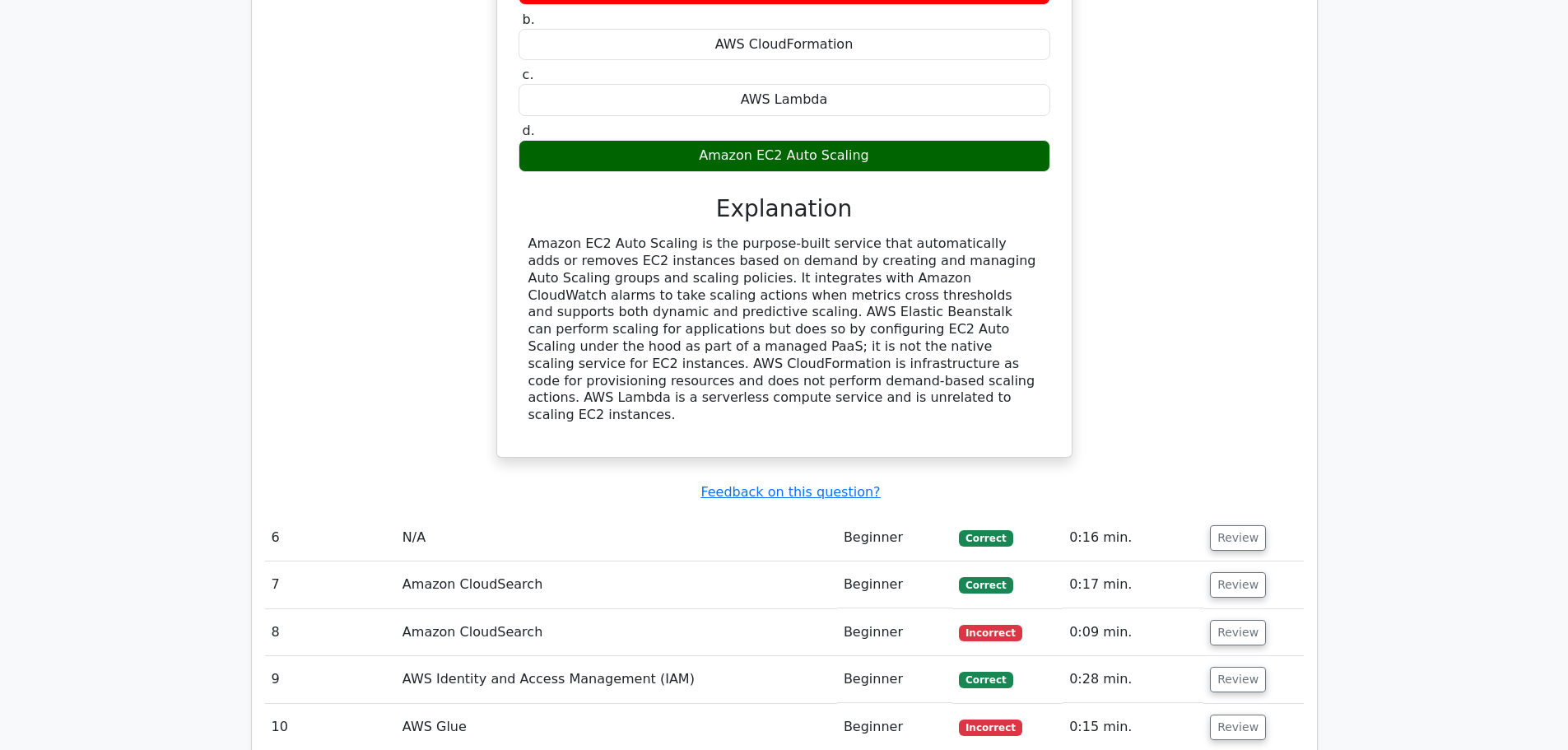
scroll to position [4874, 0]
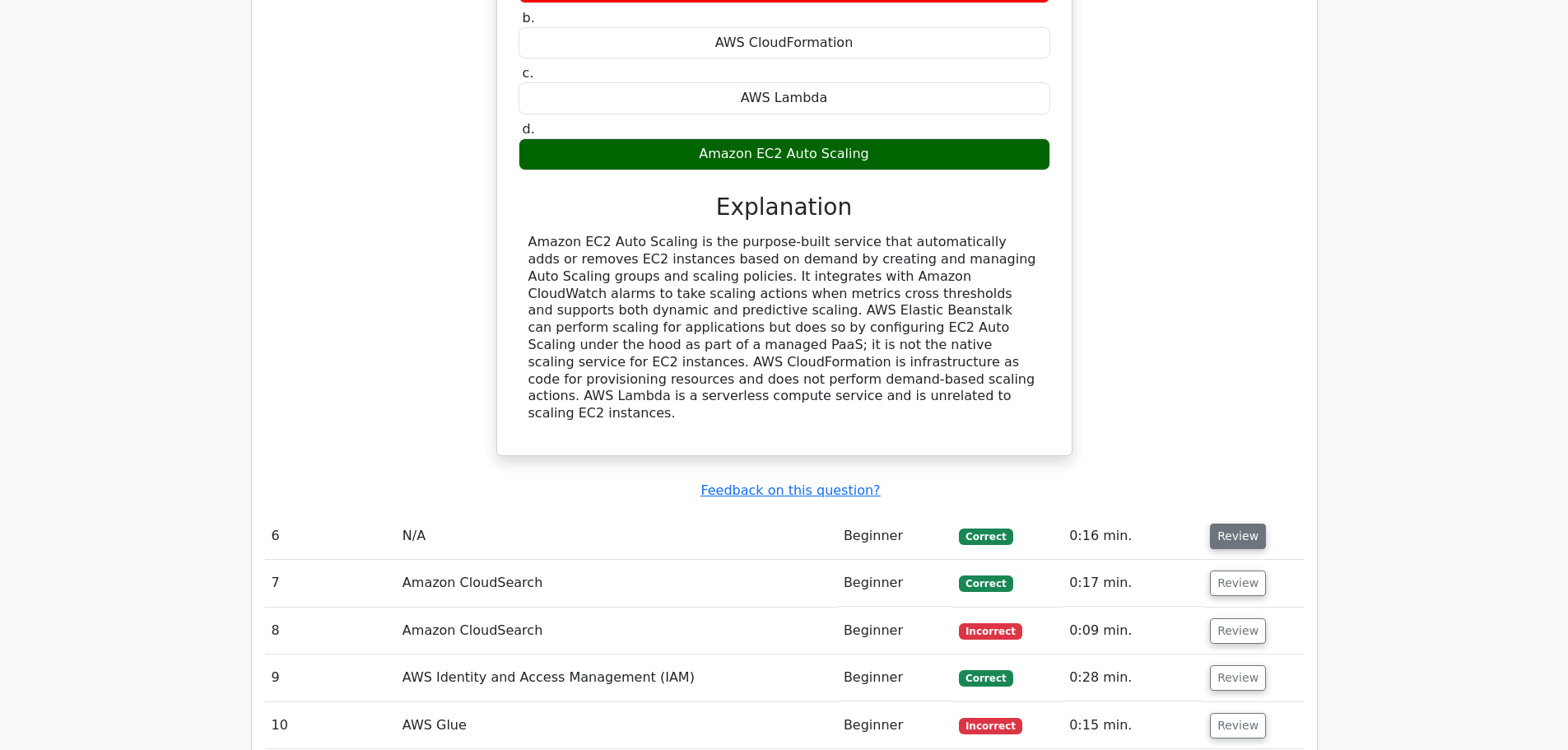
click at [1250, 524] on button "Review" at bounding box center [1238, 536] width 56 height 25
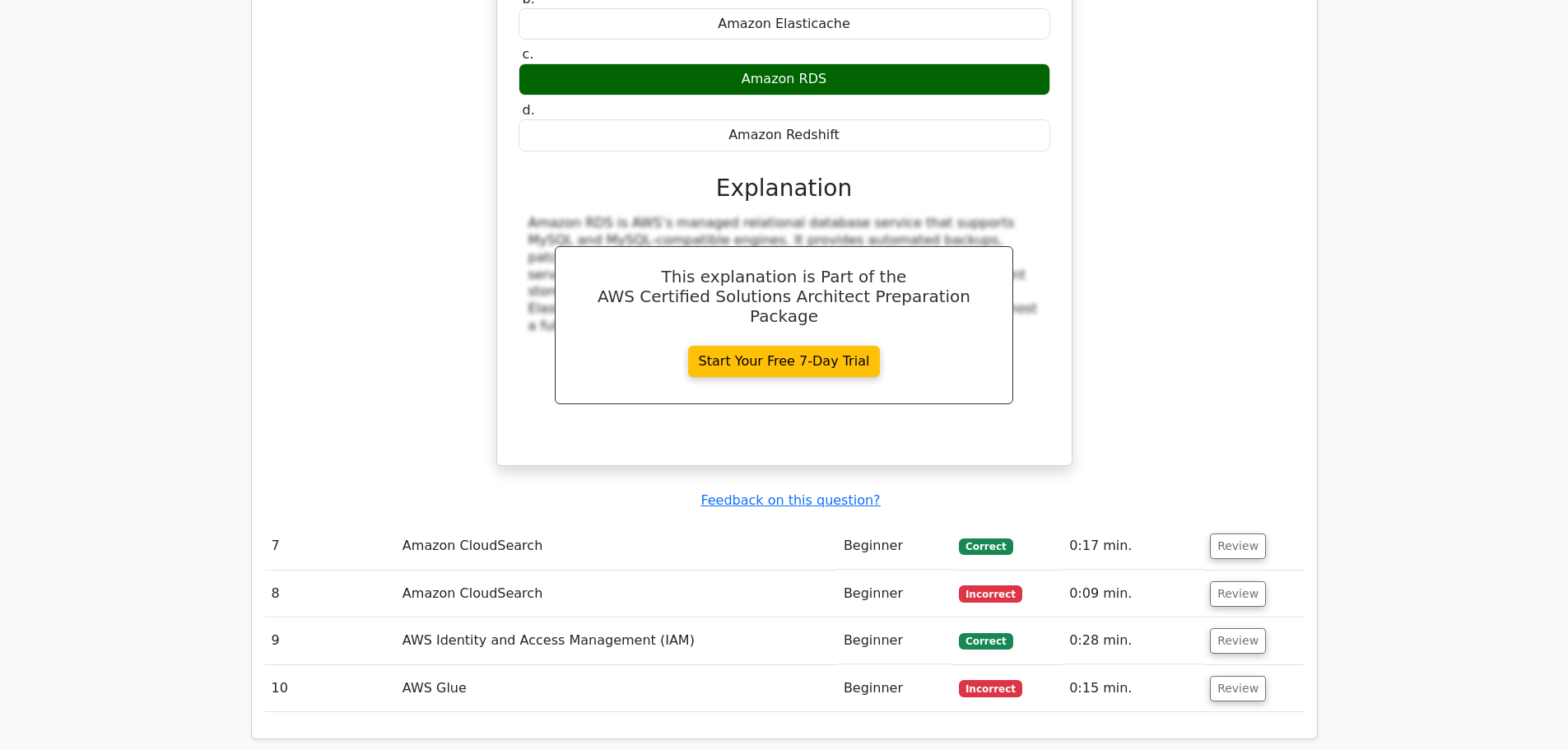
scroll to position [5635, 0]
click at [1245, 533] on button "Review" at bounding box center [1238, 545] width 56 height 25
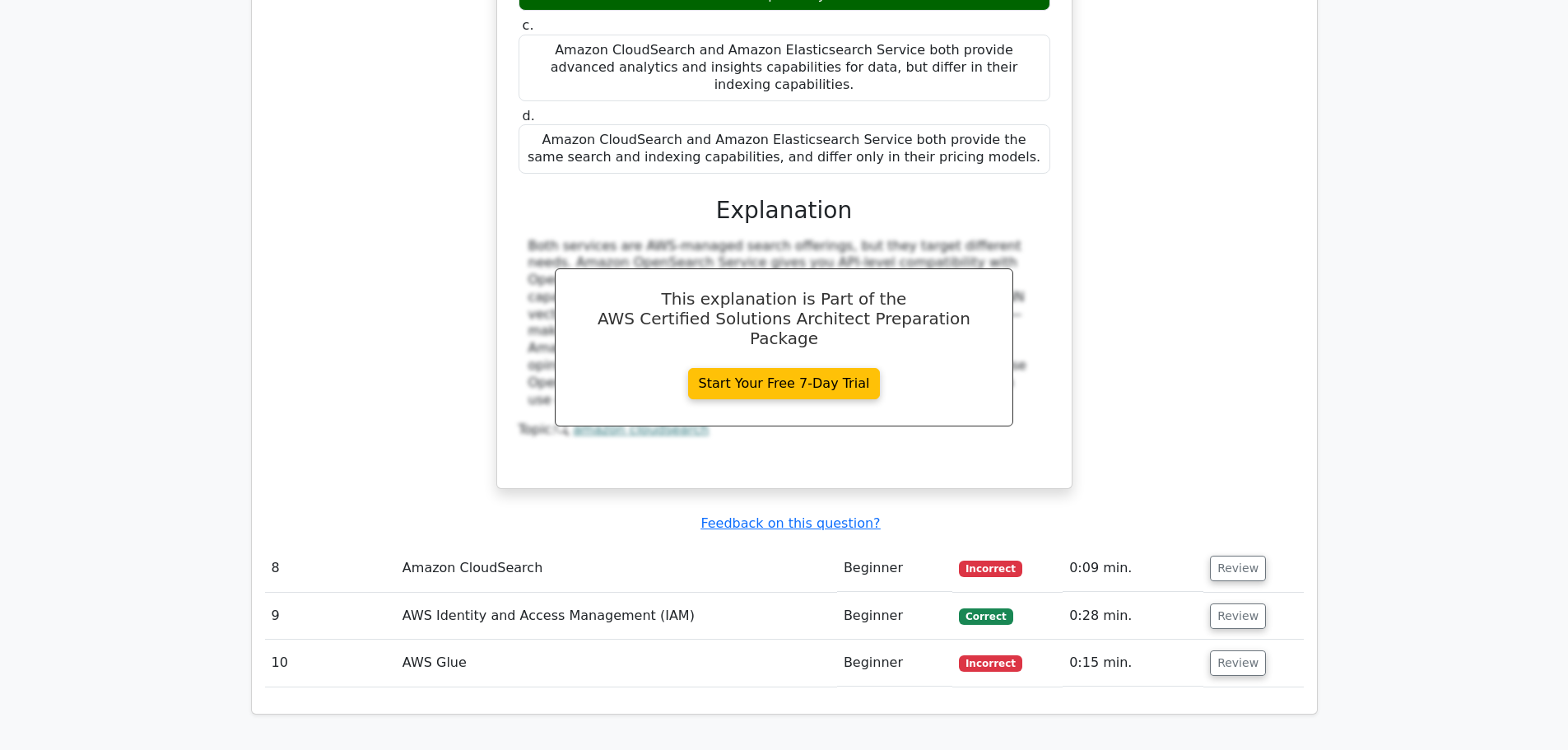
scroll to position [6528, 0]
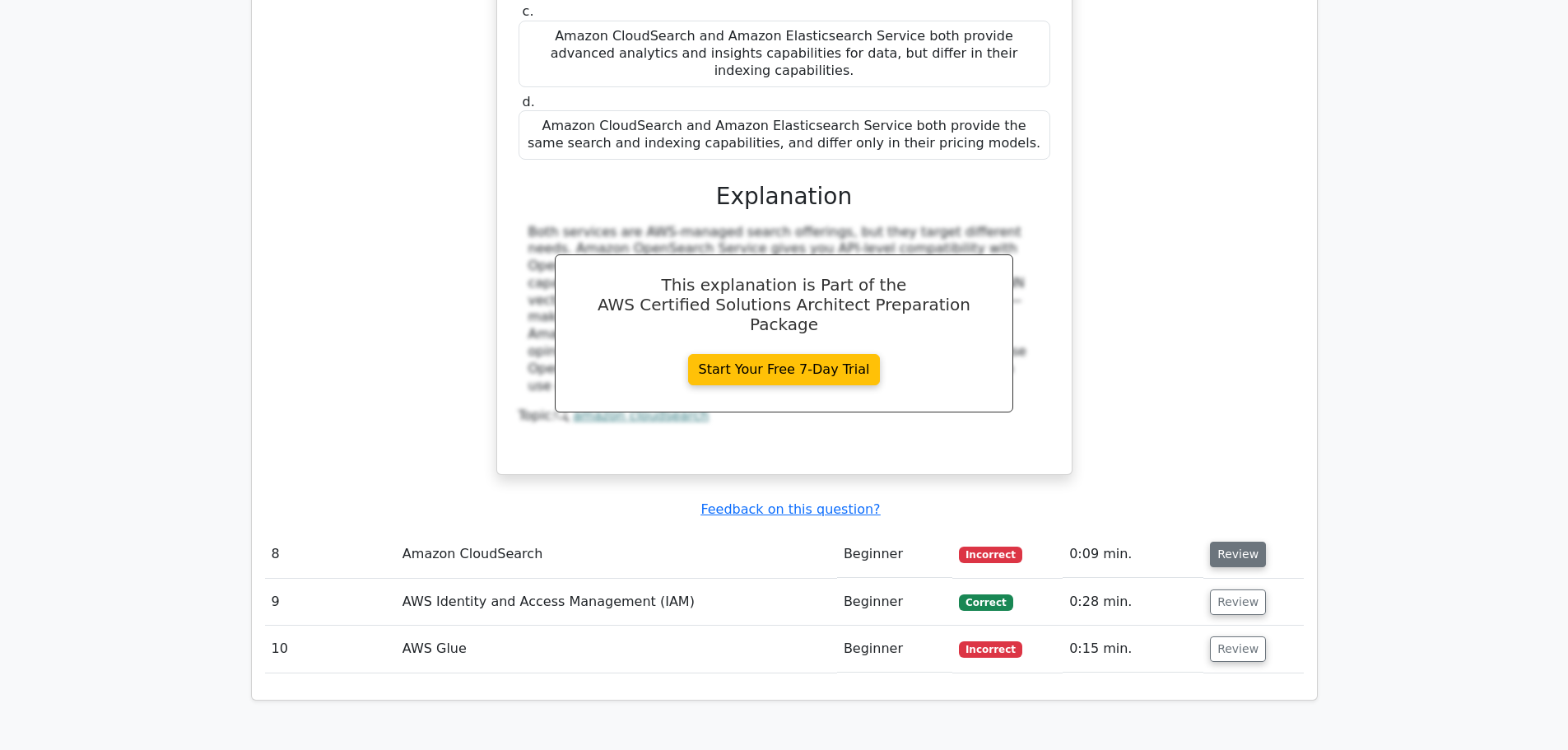
click at [1246, 542] on button "Review" at bounding box center [1238, 554] width 56 height 25
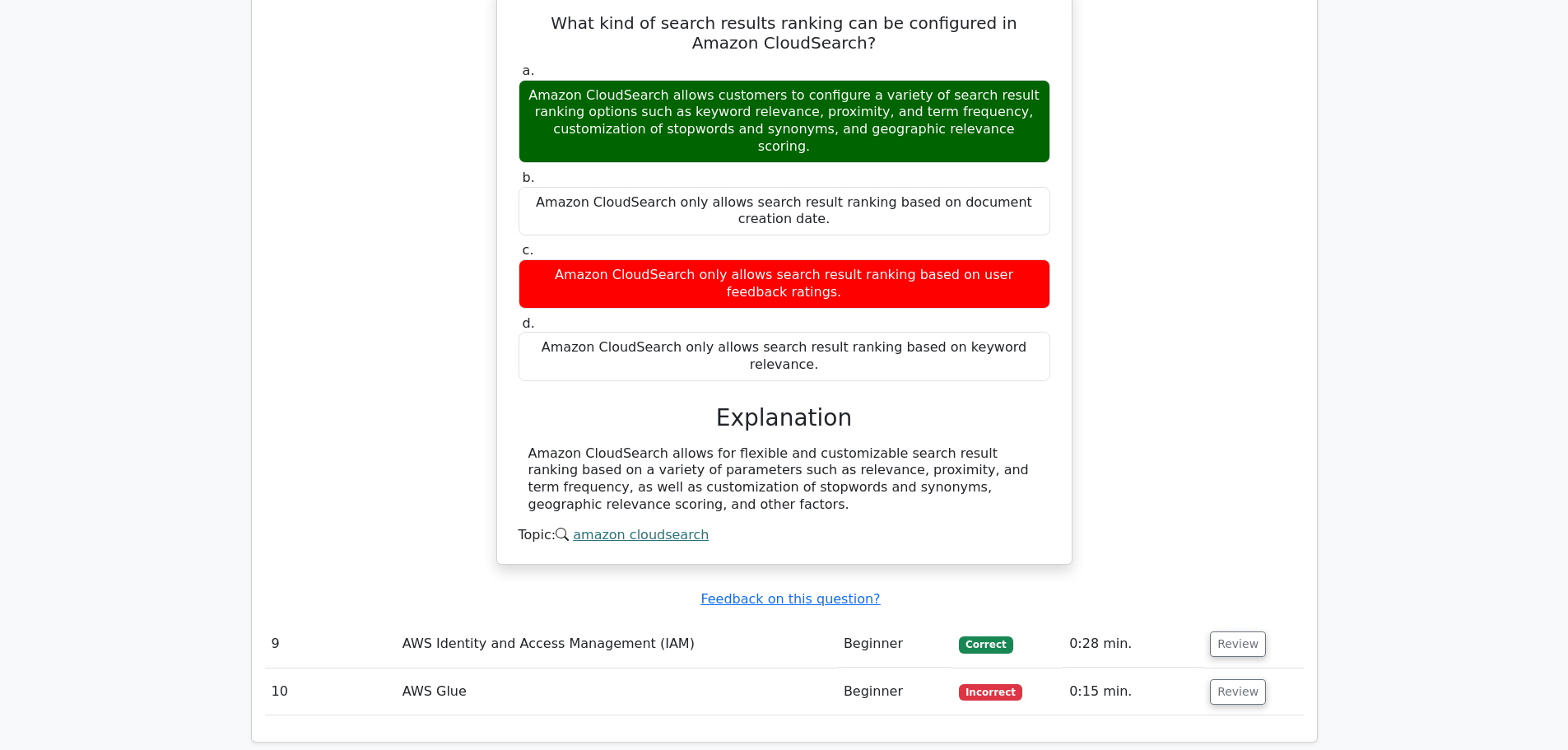
scroll to position [7122, 0]
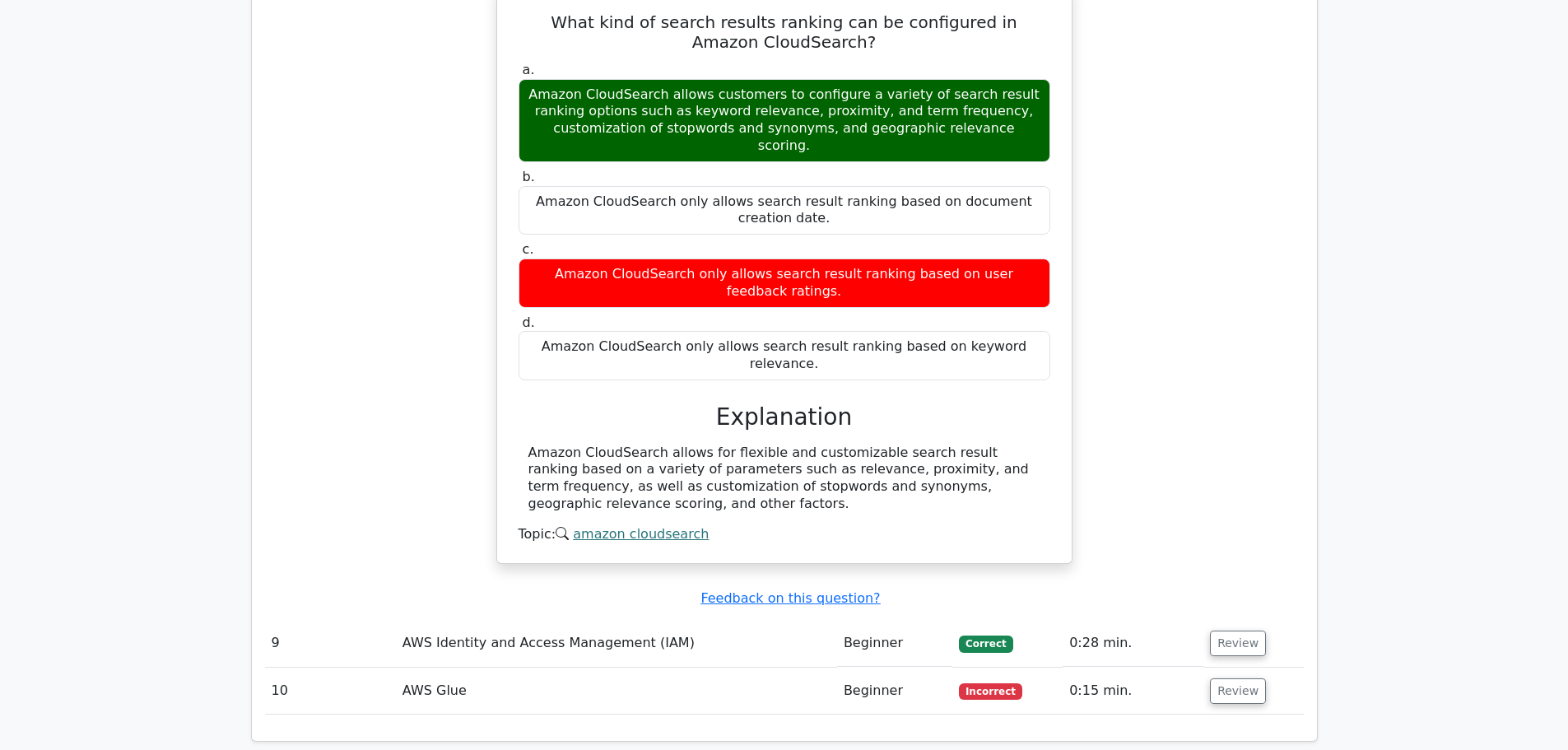
click at [1224, 620] on td "Review" at bounding box center [1252, 644] width 99 height 47
click at [1231, 631] on button "Review" at bounding box center [1238, 643] width 56 height 25
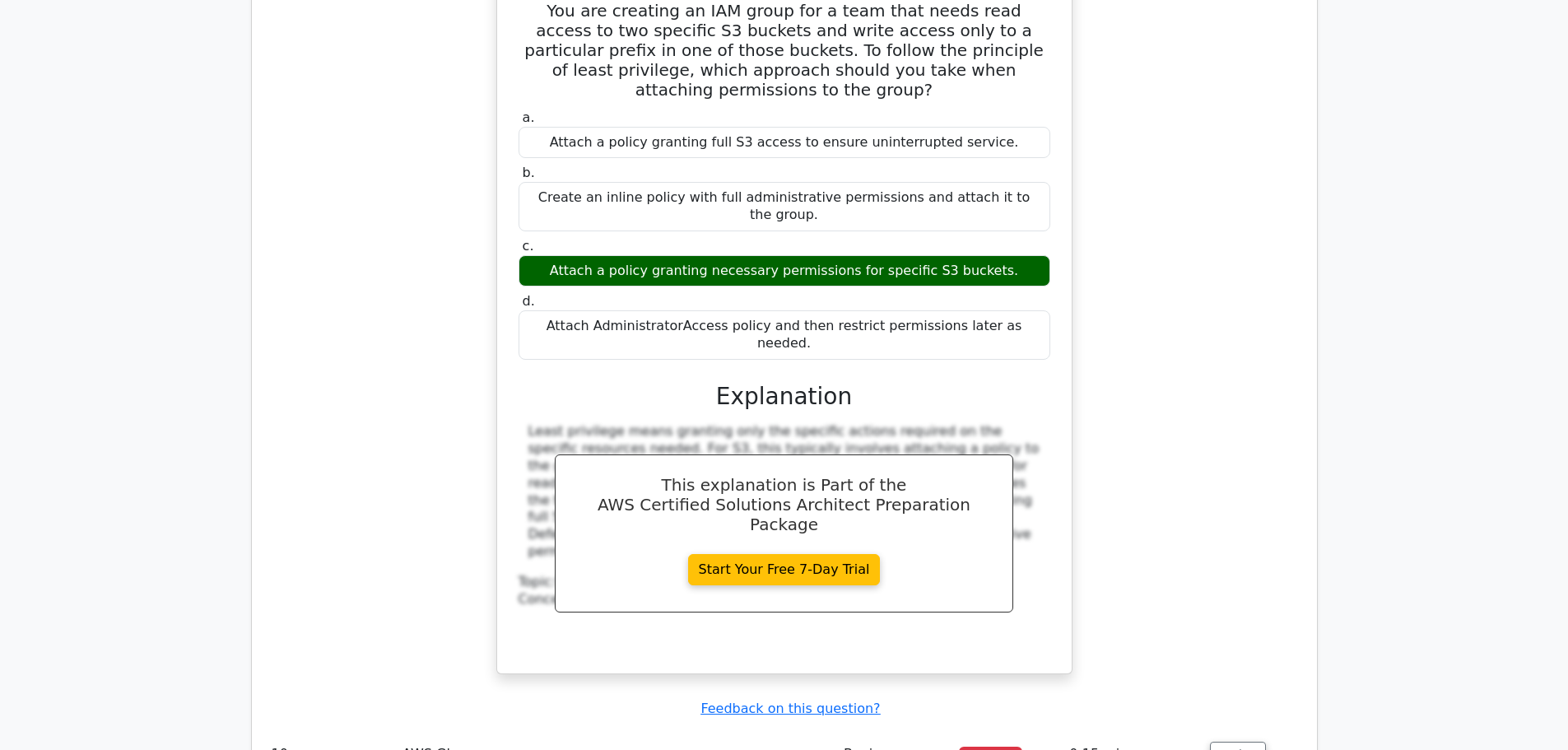
scroll to position [7817, 0]
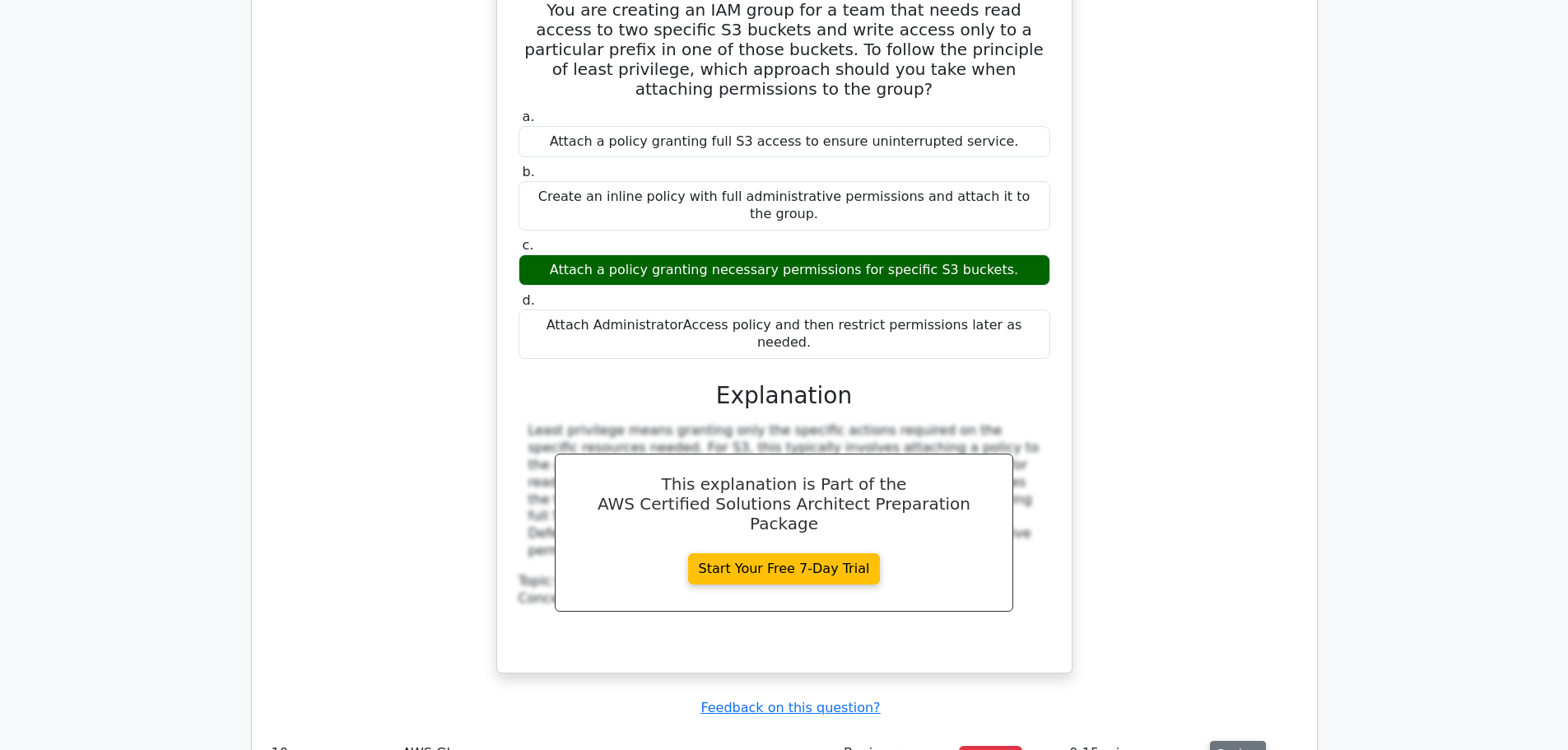
click at [1233, 741] on button "Review" at bounding box center [1238, 753] width 56 height 25
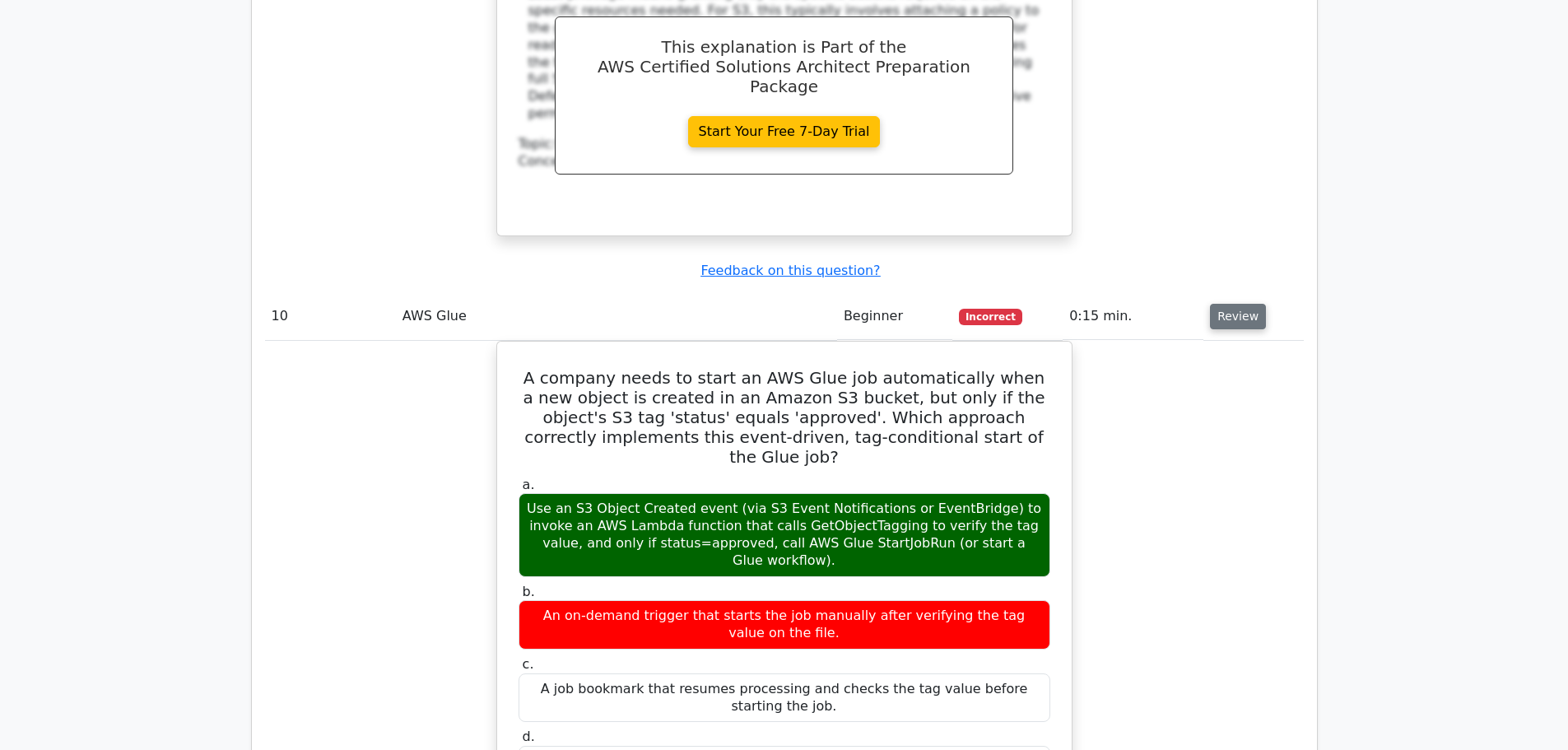
scroll to position [8255, 0]
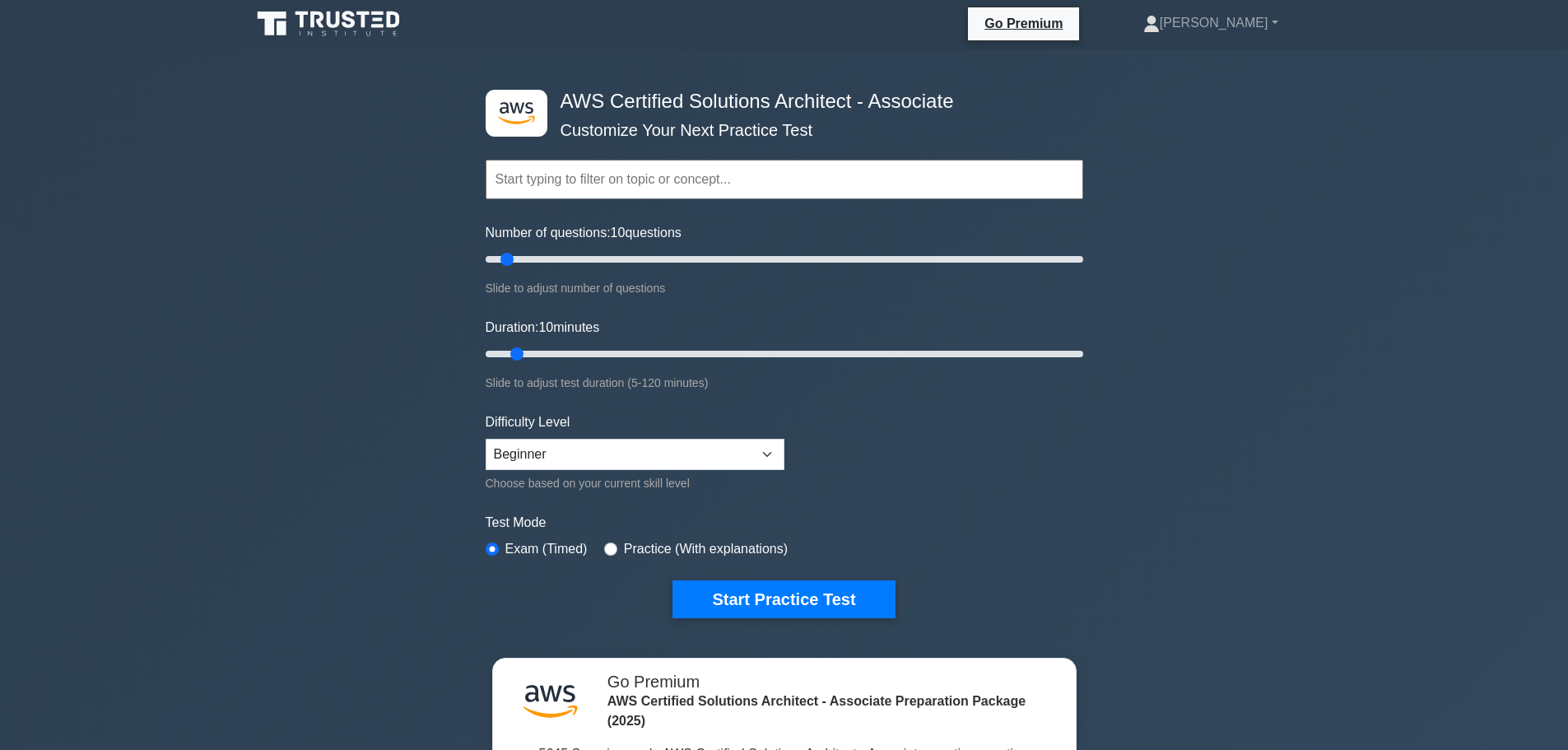
scroll to position [2, 0]
